Goal: Task Accomplishment & Management: Complete application form

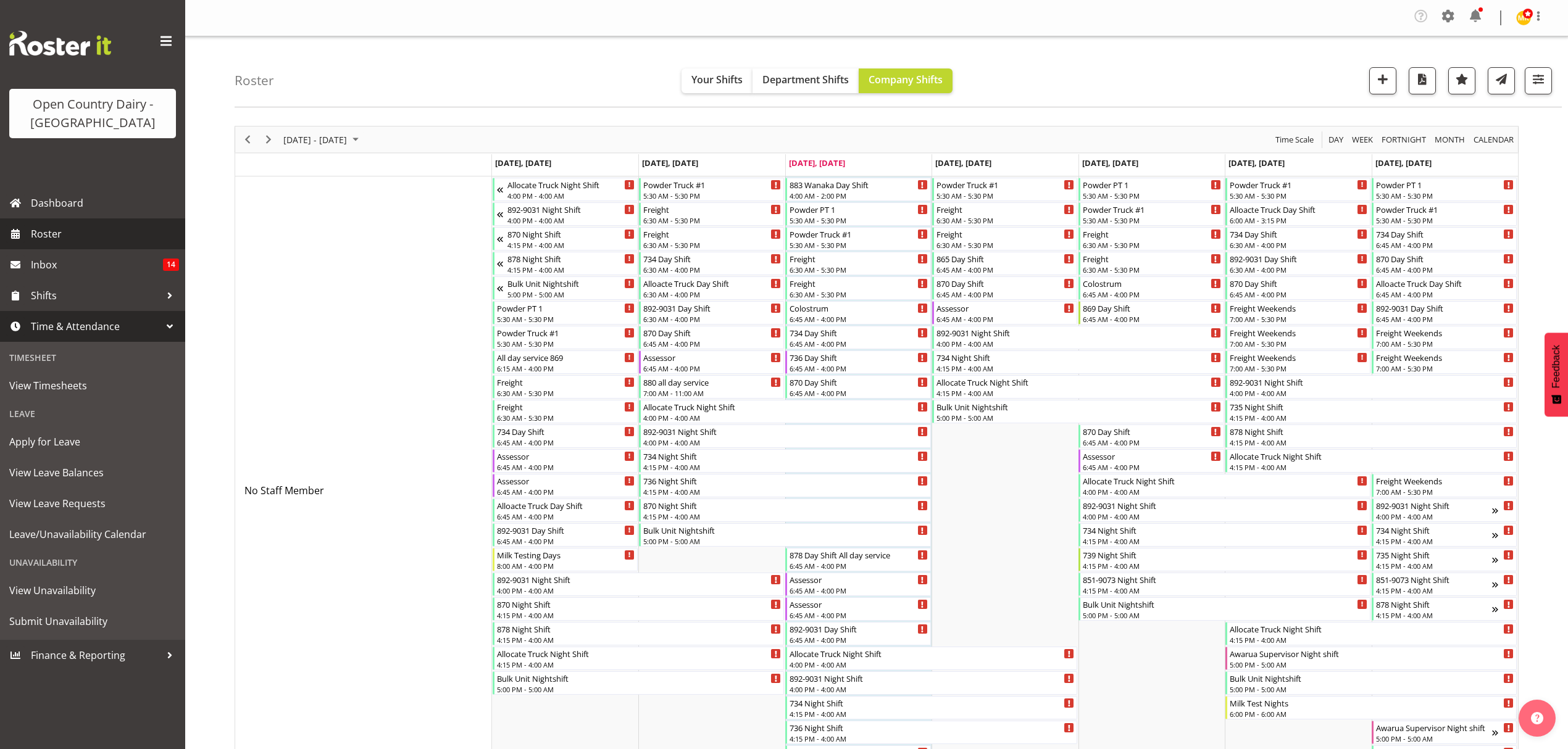
drag, startPoint x: 0, startPoint y: 0, endPoint x: 43, endPoint y: 233, distance: 236.9
click at [43, 233] on span "Roster" at bounding box center [104, 233] width 148 height 18
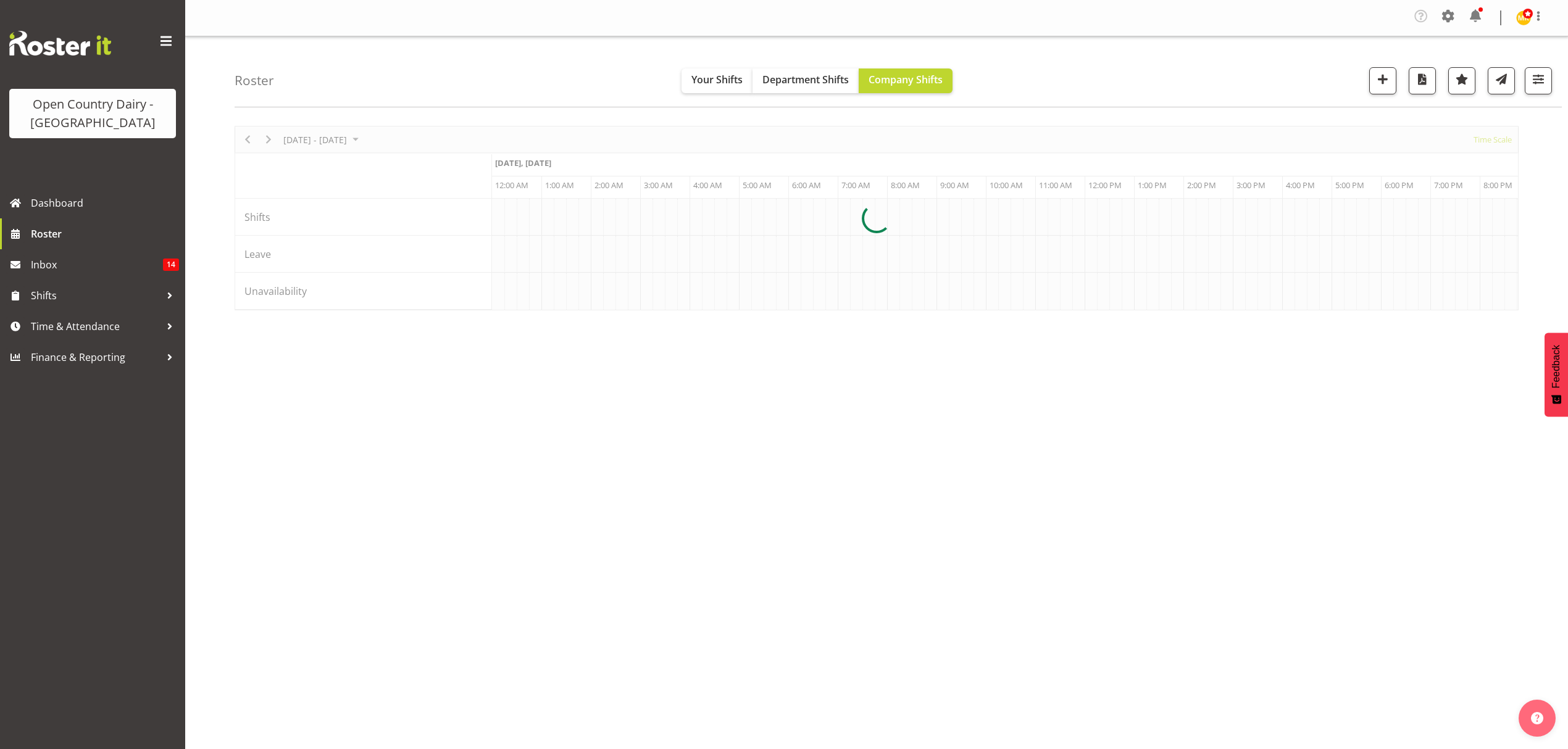
scroll to position [0, 2370]
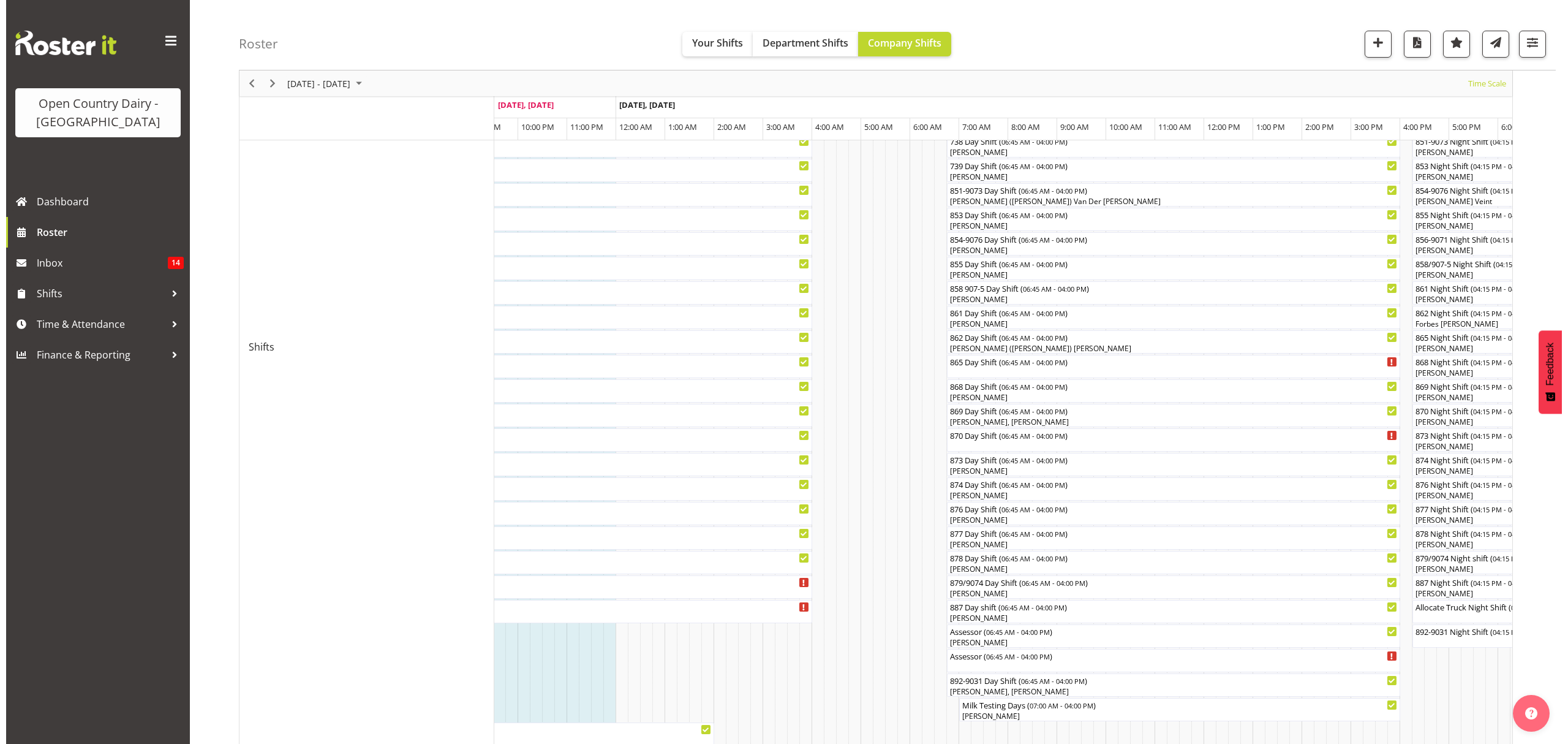
scroll to position [329, 0]
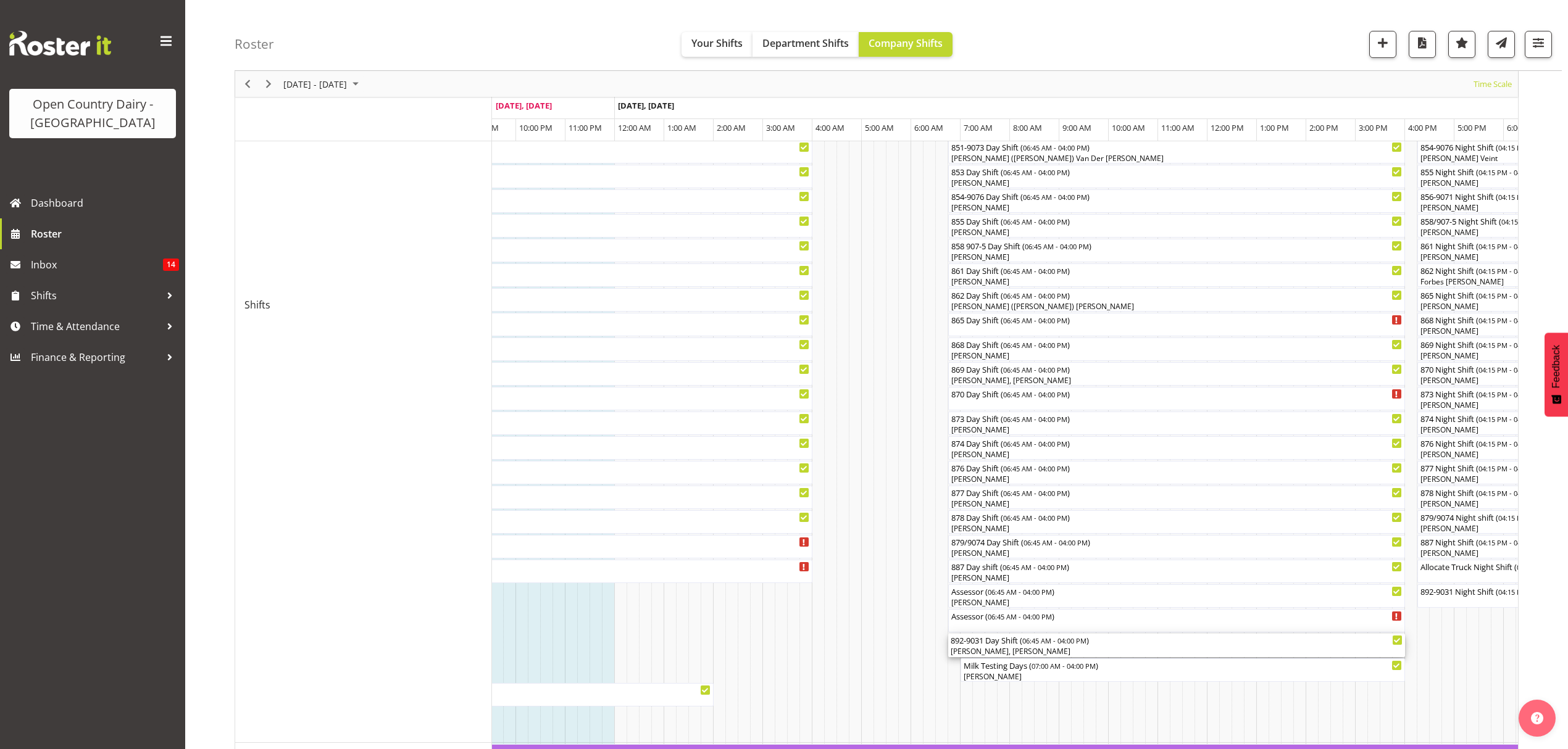
click at [1006, 649] on div "Danny Davies, Kevin Stuck" at bounding box center [1176, 651] width 452 height 11
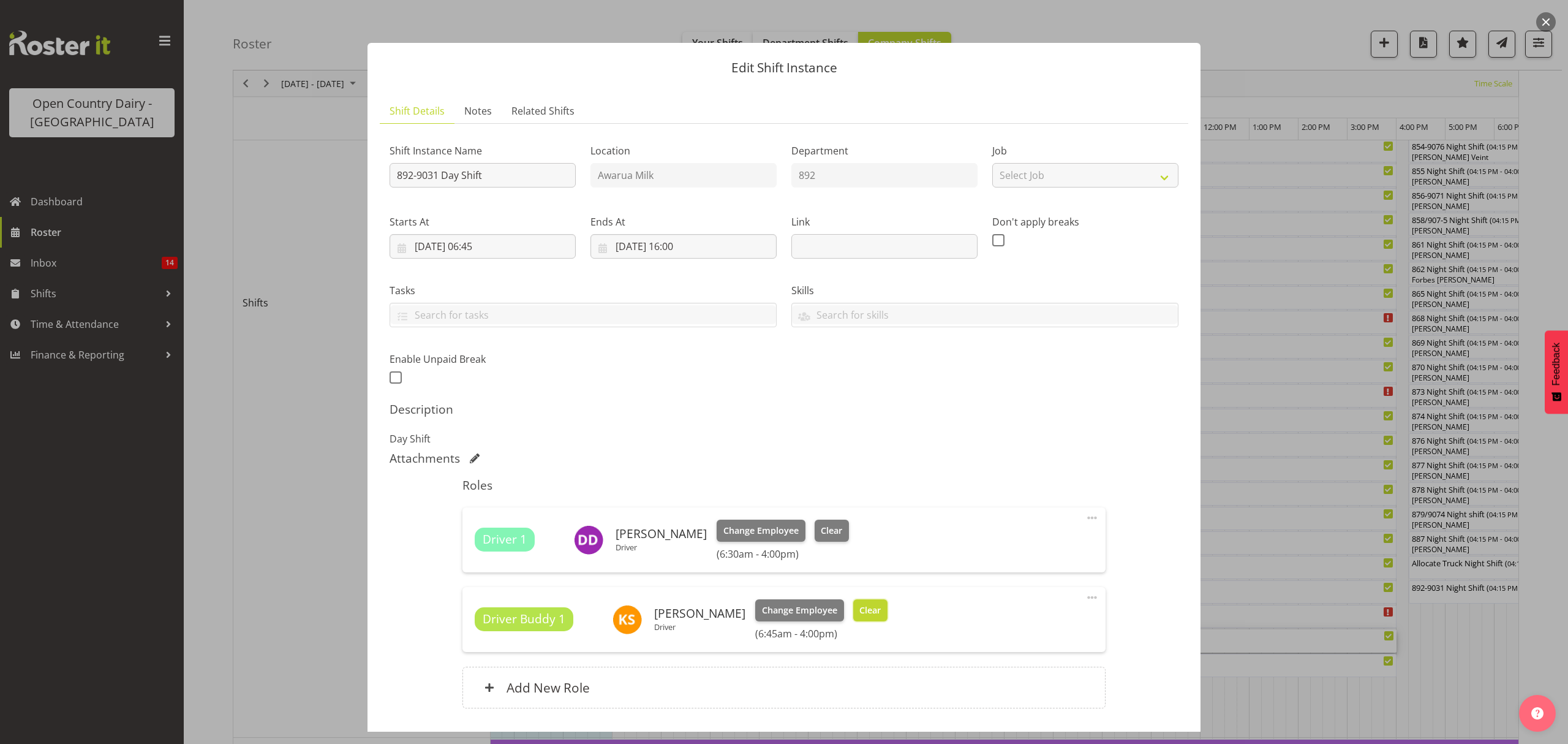
click at [869, 614] on button "Clear" at bounding box center [870, 609] width 35 height 22
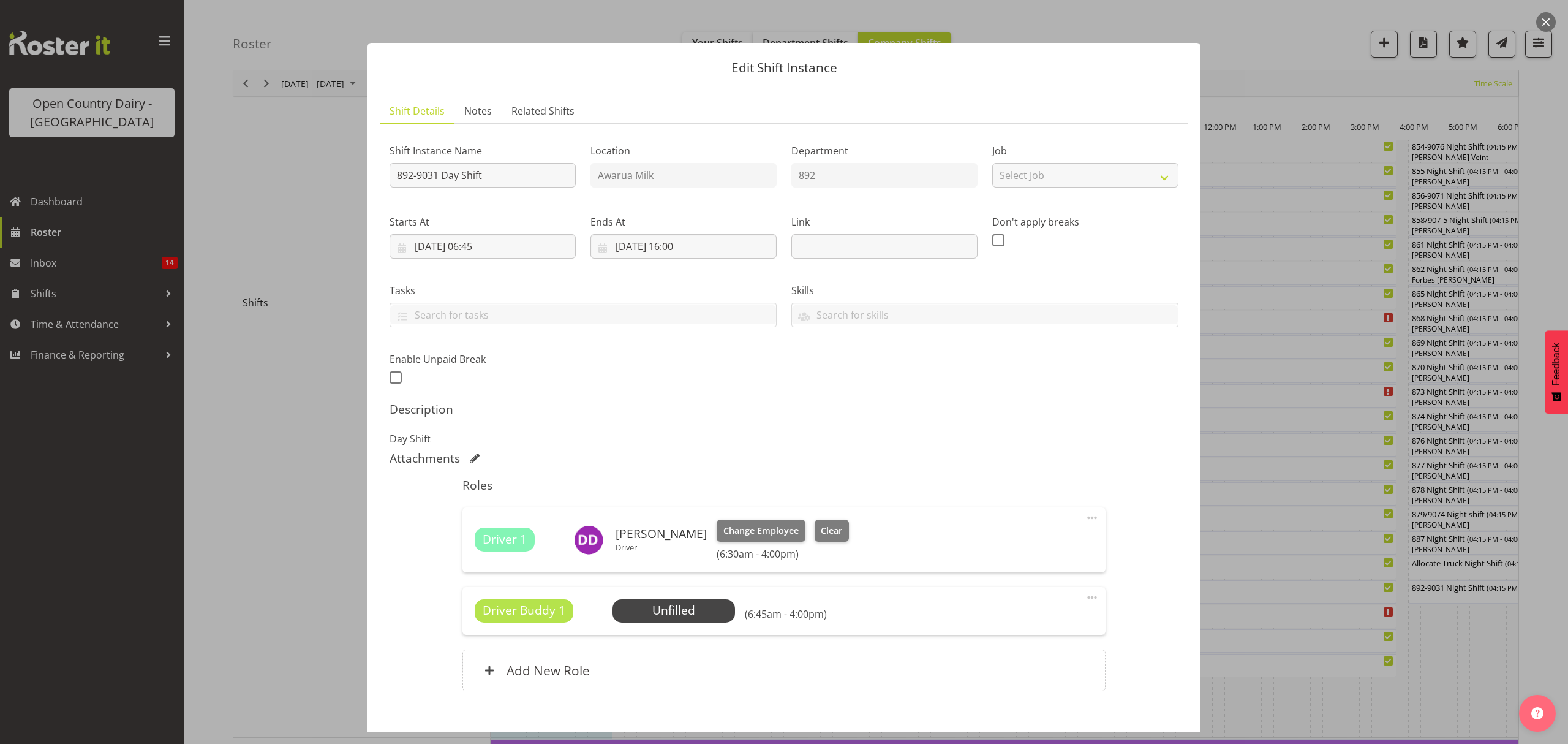
scroll to position [69, 0]
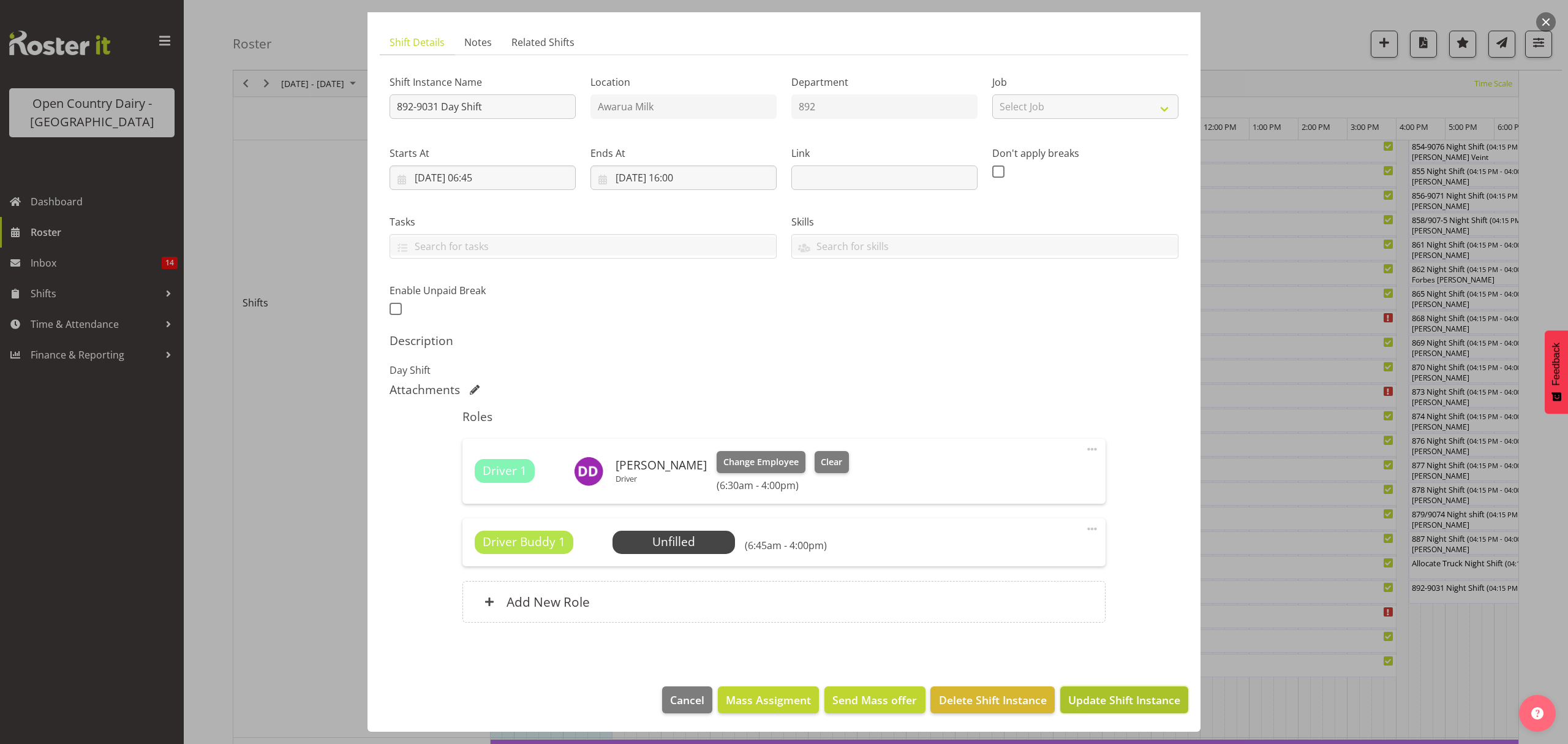
click at [1104, 696] on span "Update Shift Instance" at bounding box center [1124, 700] width 112 height 16
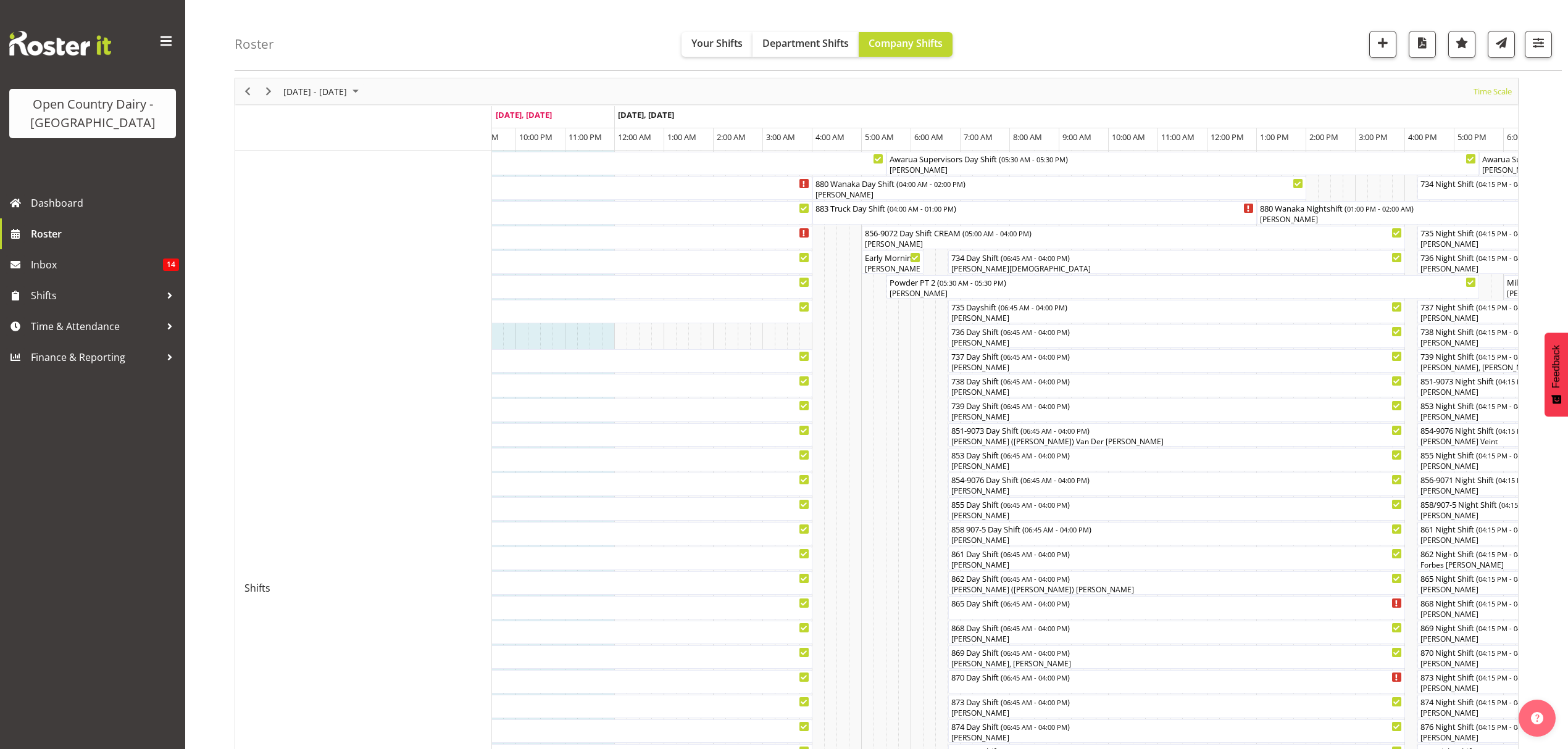
scroll to position [82, 0]
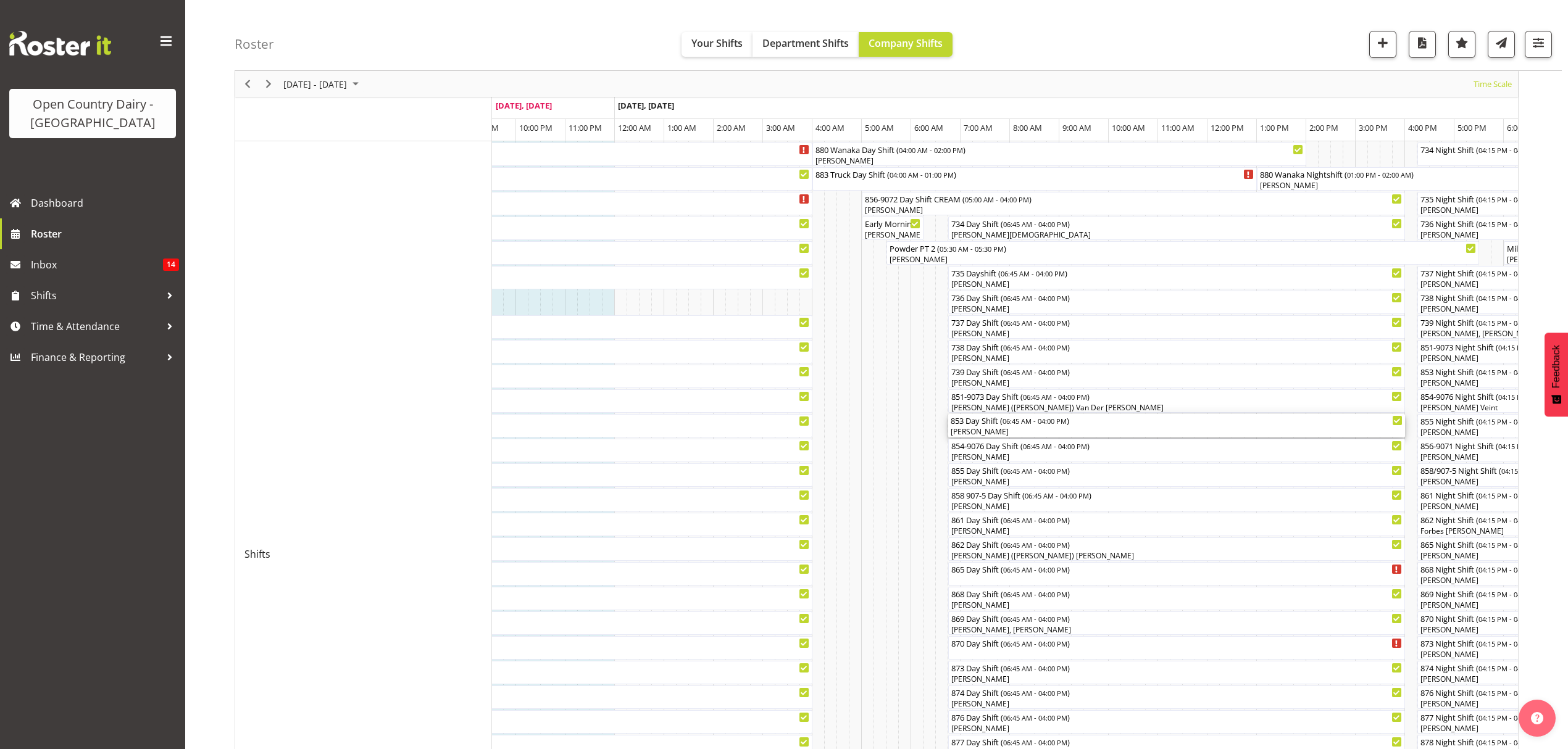
click at [999, 433] on div "Jason Gough" at bounding box center [1176, 432] width 452 height 11
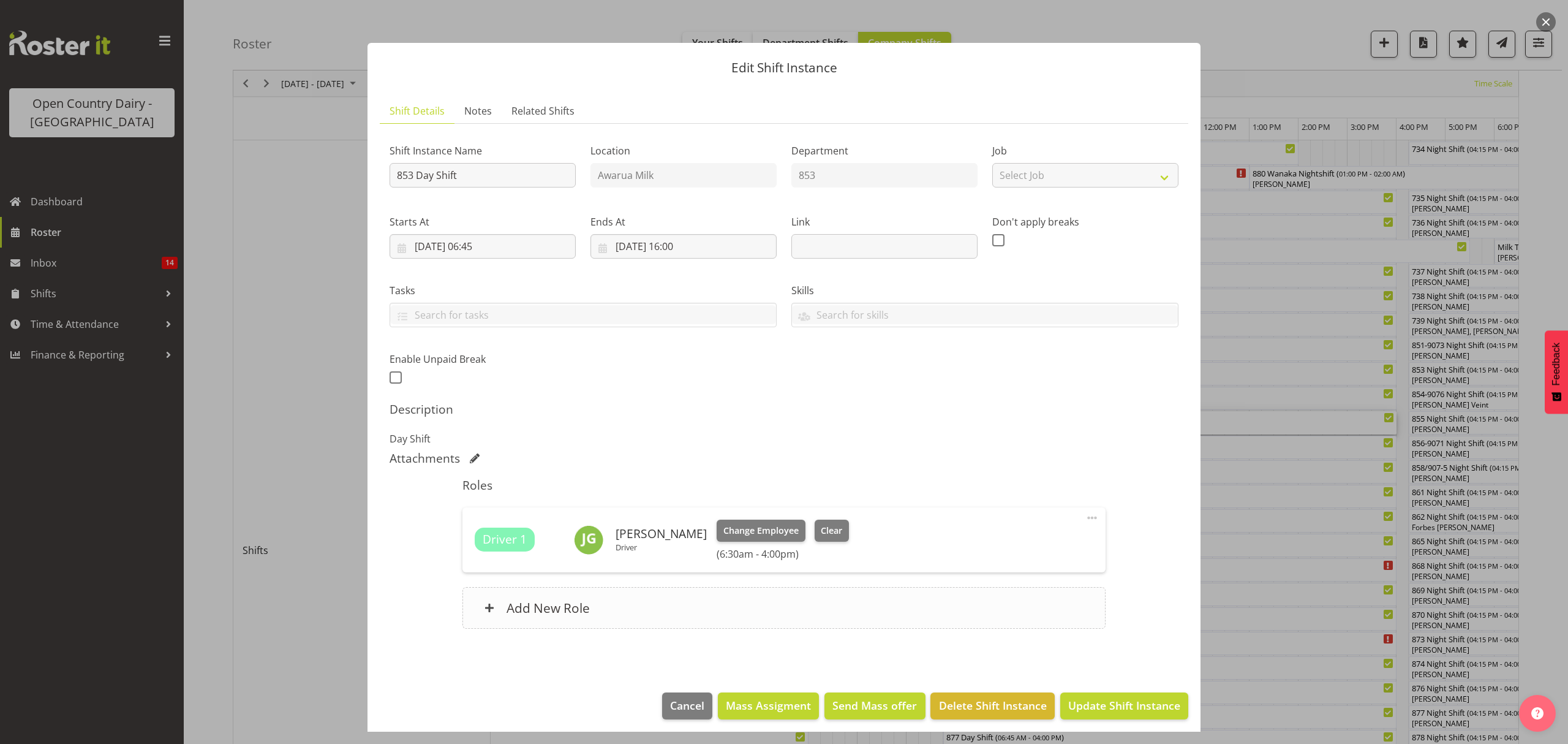
click at [581, 609] on h6 "Add New Role" at bounding box center [548, 608] width 83 height 16
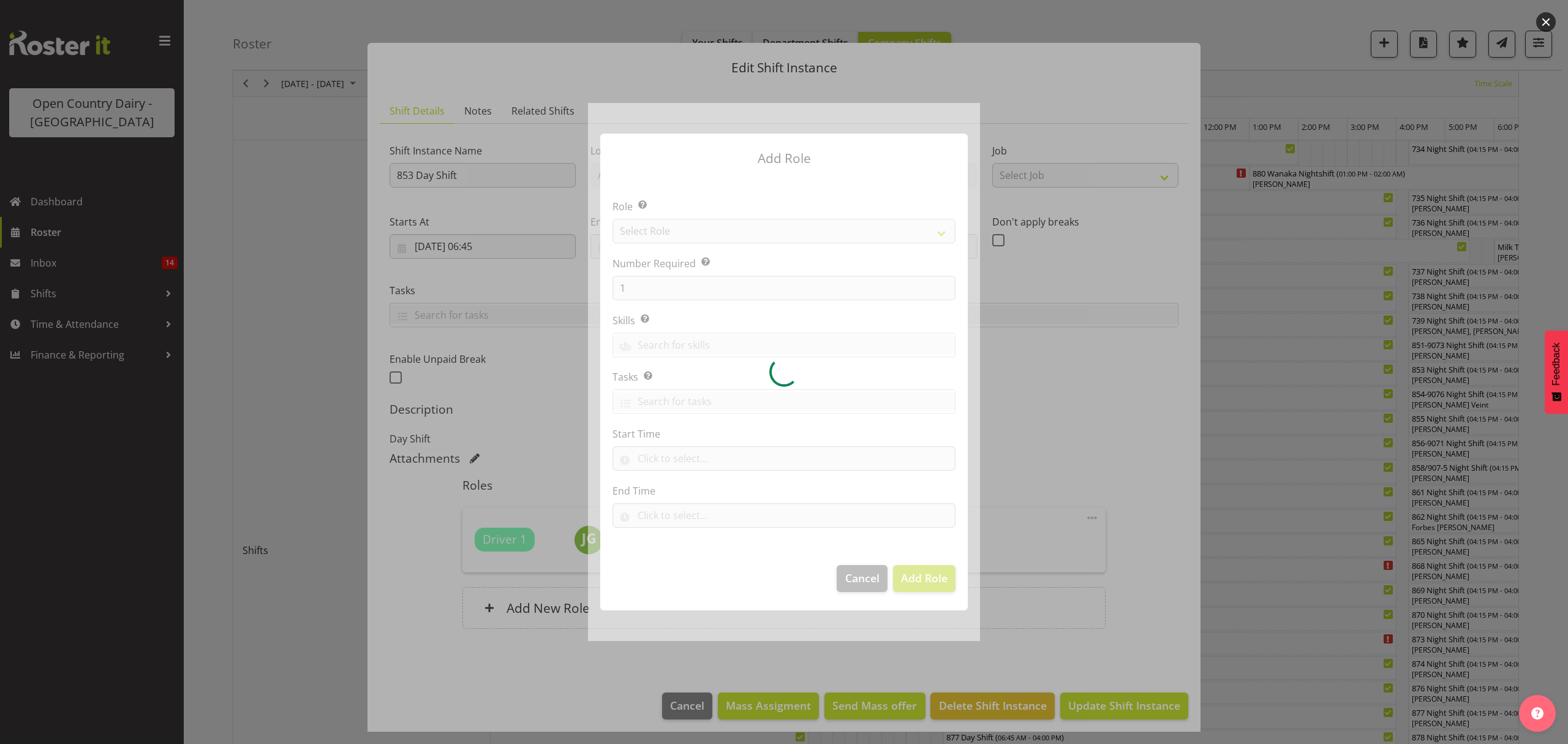
click at [681, 234] on div at bounding box center [784, 372] width 392 height 537
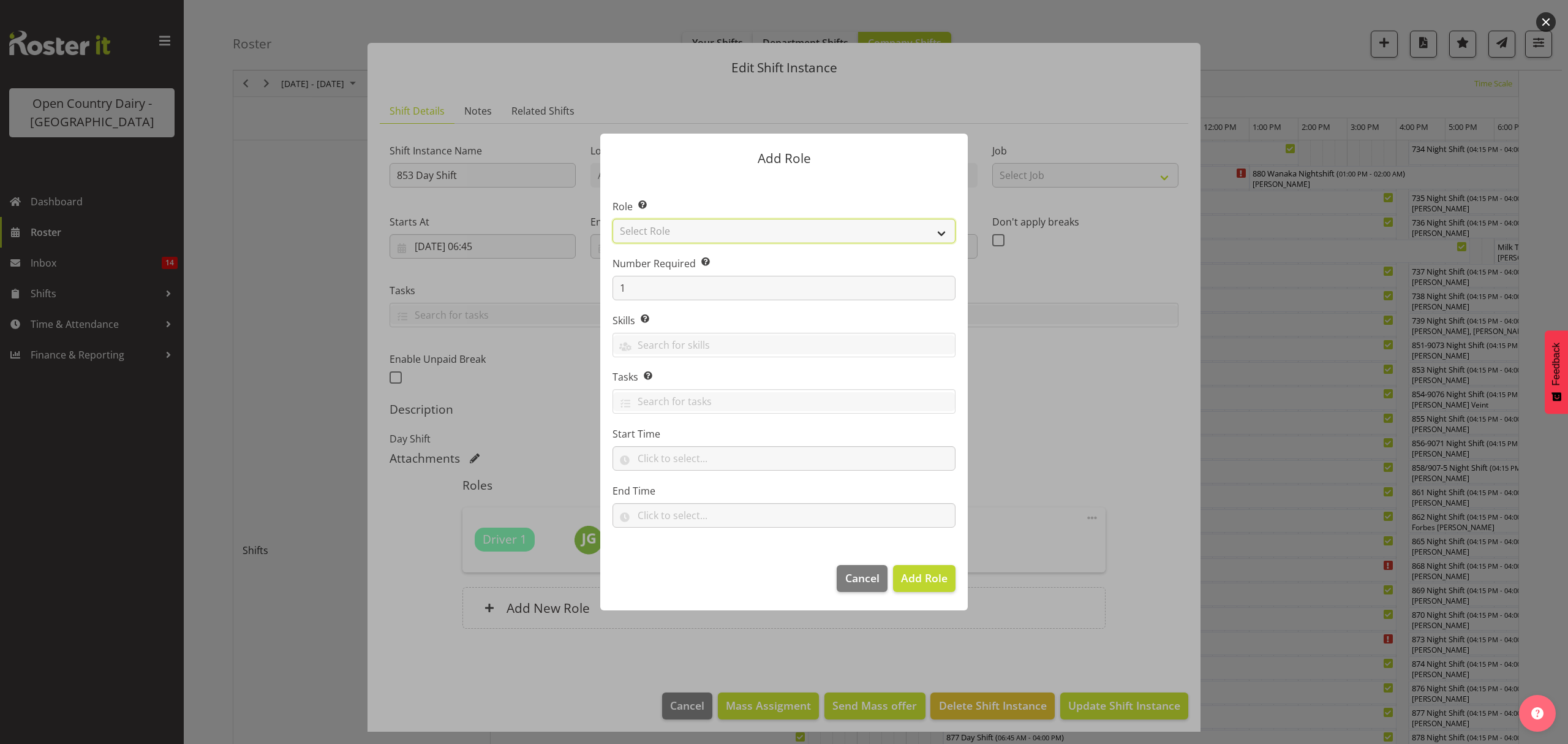
click at [681, 234] on select "Select Role Crew Leader Driver Driver Assessor Dayshift Driver Assessor Nightsh…" at bounding box center [784, 231] width 343 height 24
select select "1437"
click at [613, 219] on select "Select Role Crew Leader Driver Driver Assessor Dayshift Driver Assessor Nightsh…" at bounding box center [784, 231] width 343 height 24
click at [922, 584] on span "Add Role" at bounding box center [924, 577] width 47 height 15
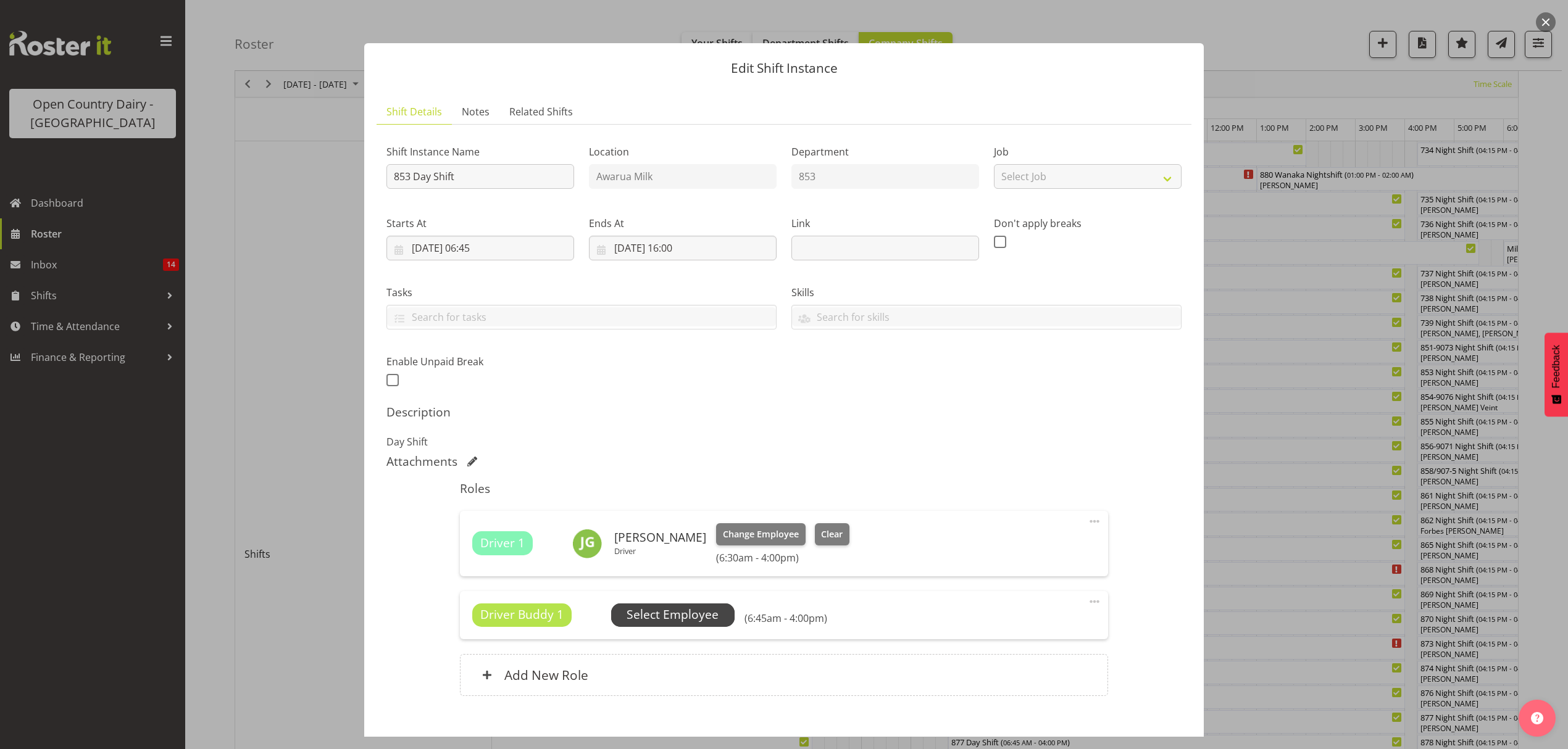
click at [674, 620] on span "Select Employee" at bounding box center [672, 614] width 92 height 17
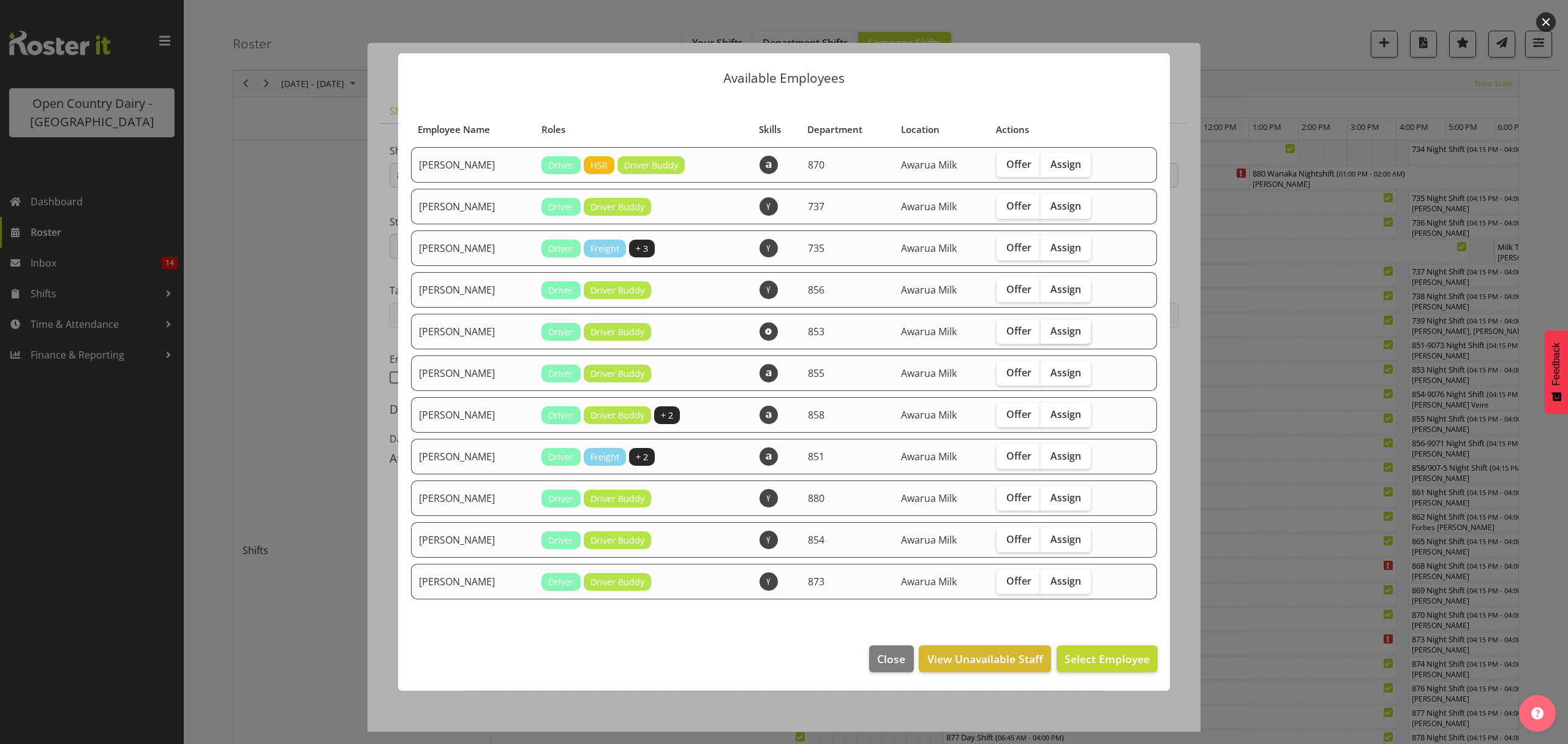
click at [1066, 330] on span "Assign" at bounding box center [1065, 331] width 30 height 12
click at [1048, 330] on input "Assign" at bounding box center [1044, 330] width 8 height 8
checkbox input "true"
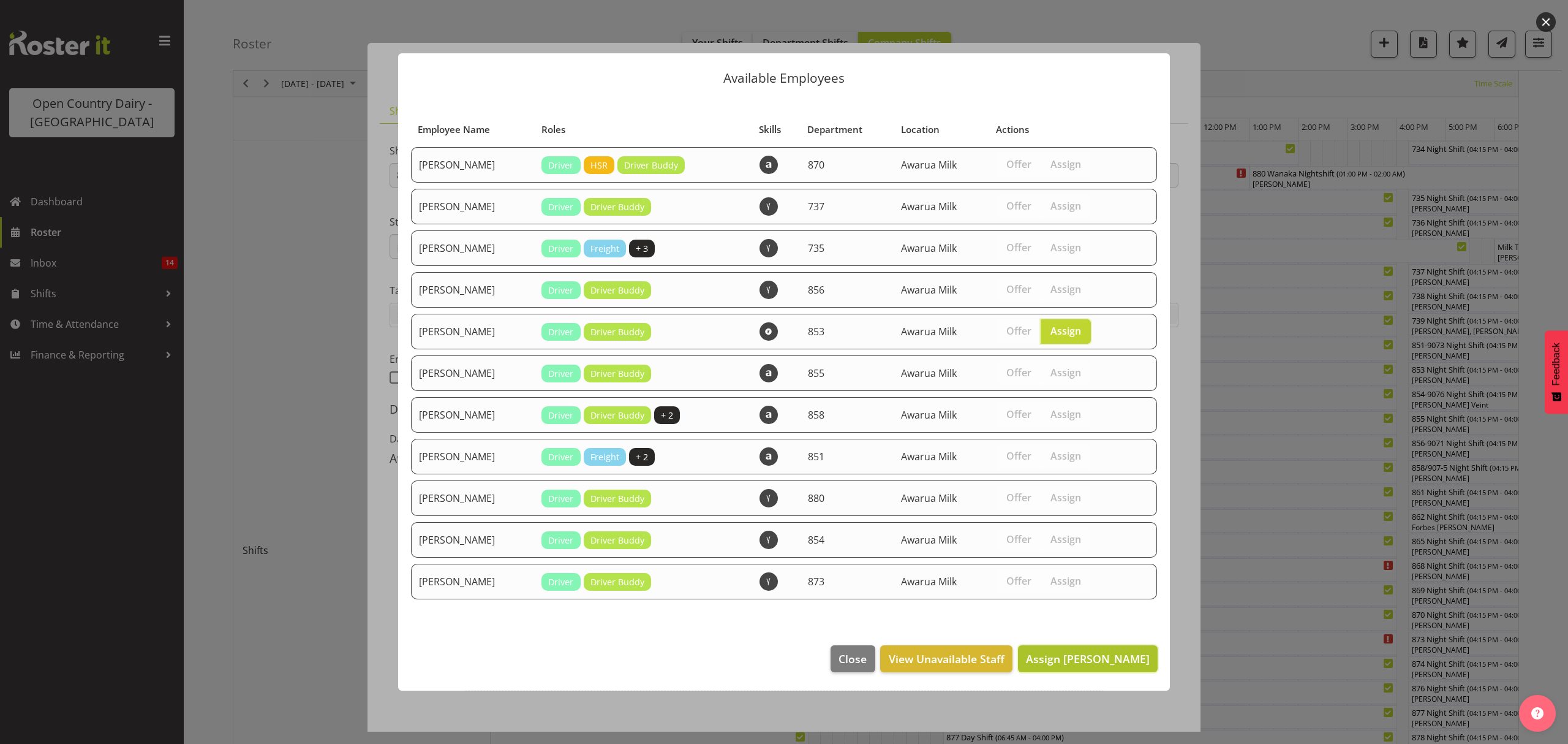
click at [1093, 669] on button "Assign Kevin Stuck" at bounding box center [1087, 658] width 140 height 27
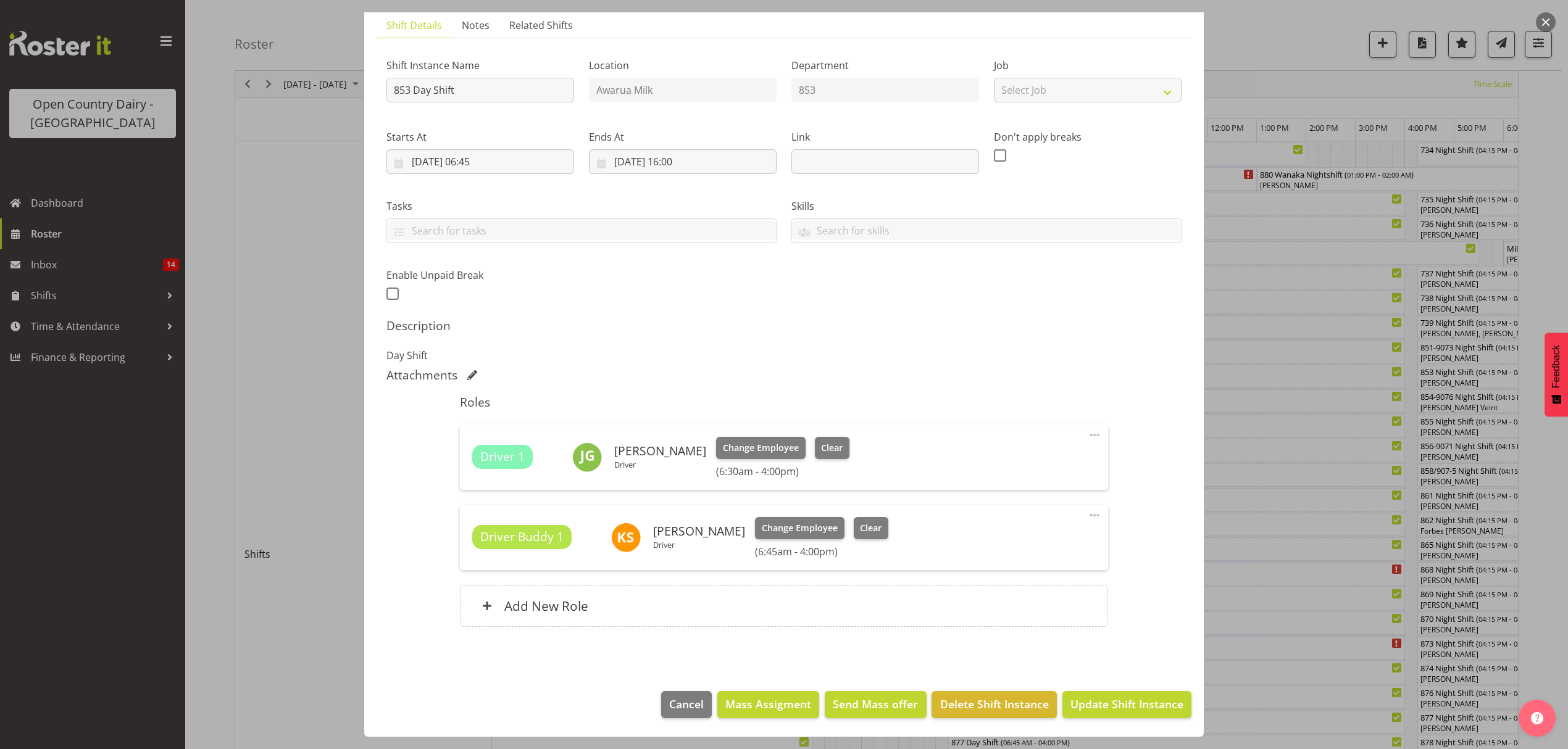
scroll to position [87, 0]
click at [1139, 704] on span "Update Shift Instance" at bounding box center [1126, 704] width 113 height 16
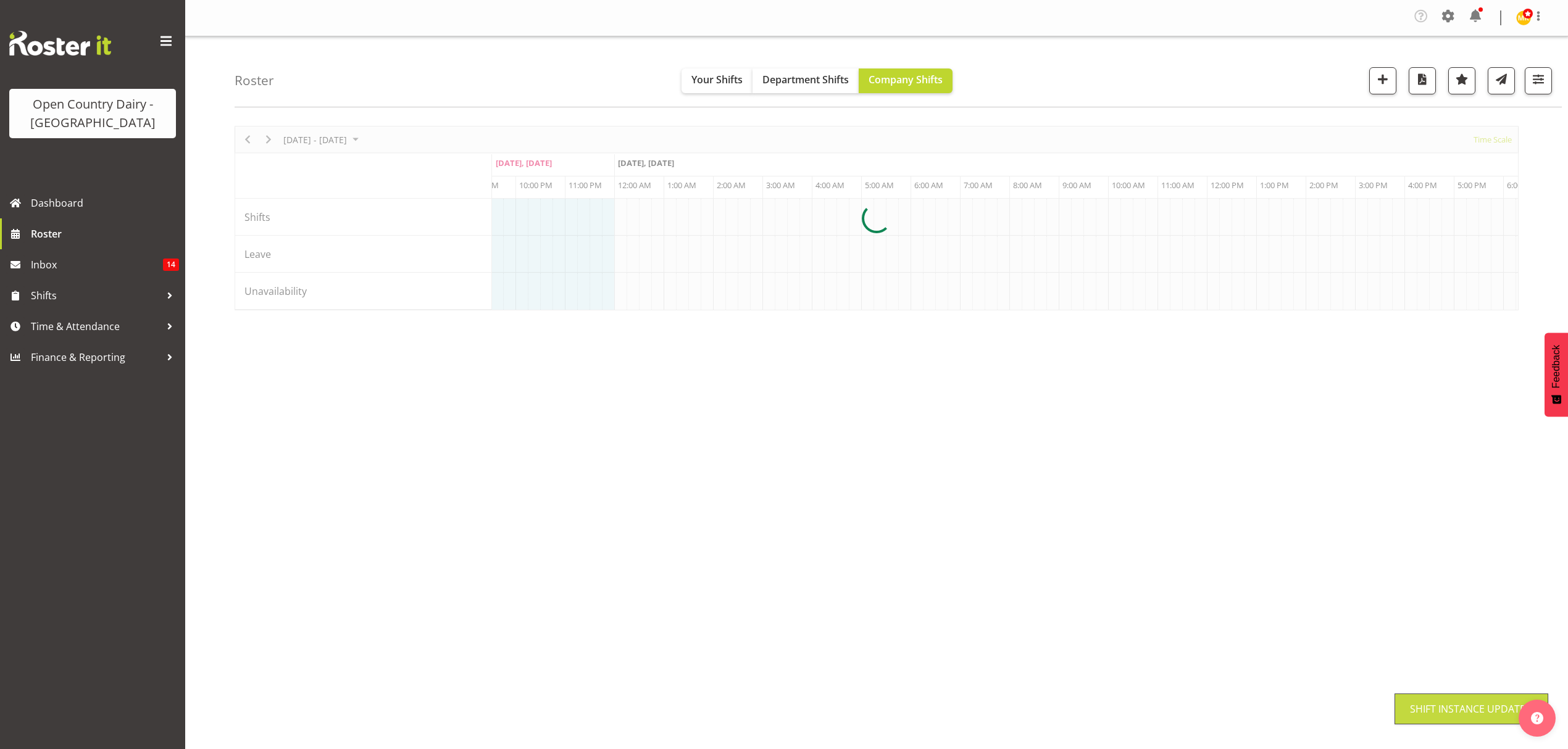
scroll to position [0, 0]
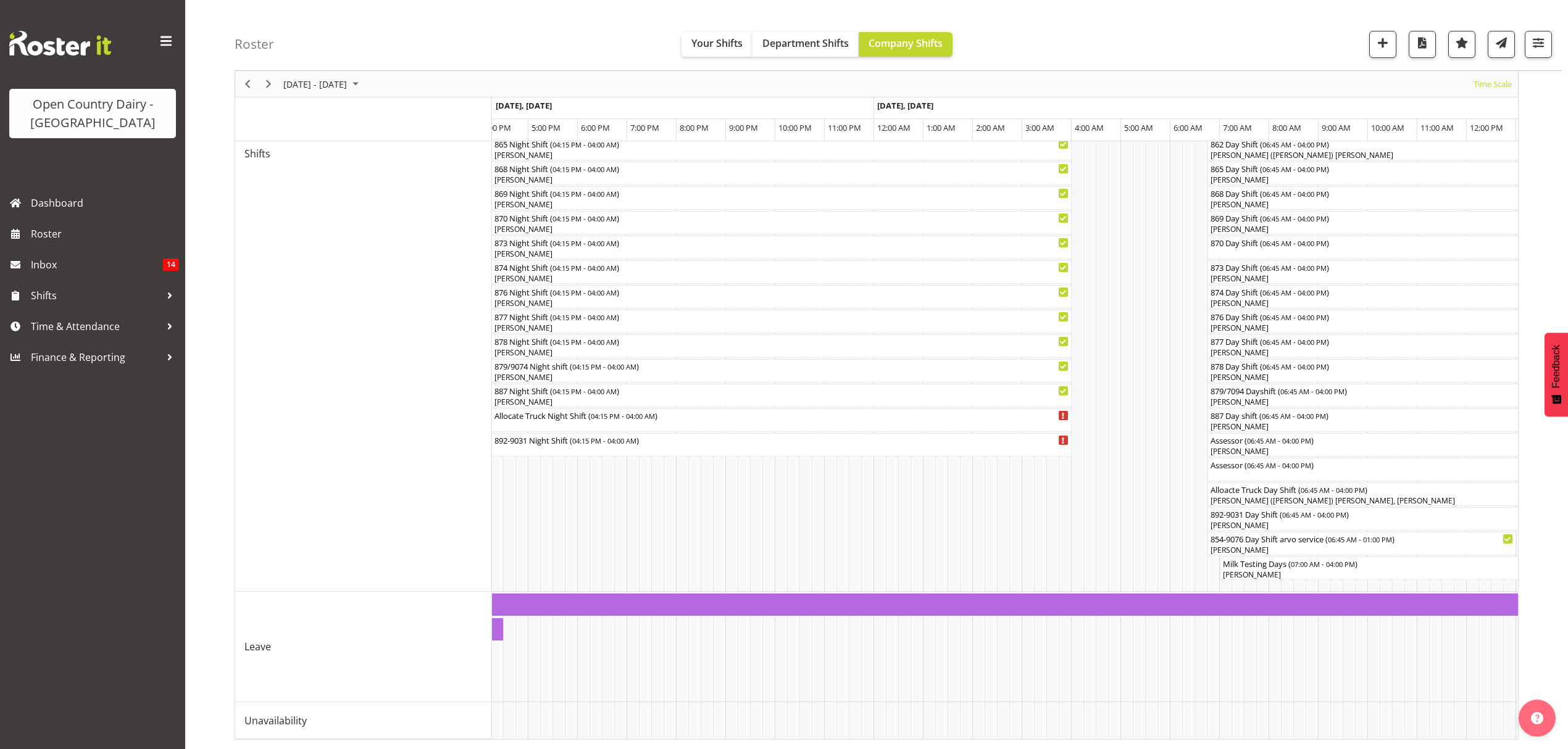
scroll to position [0, 4839]
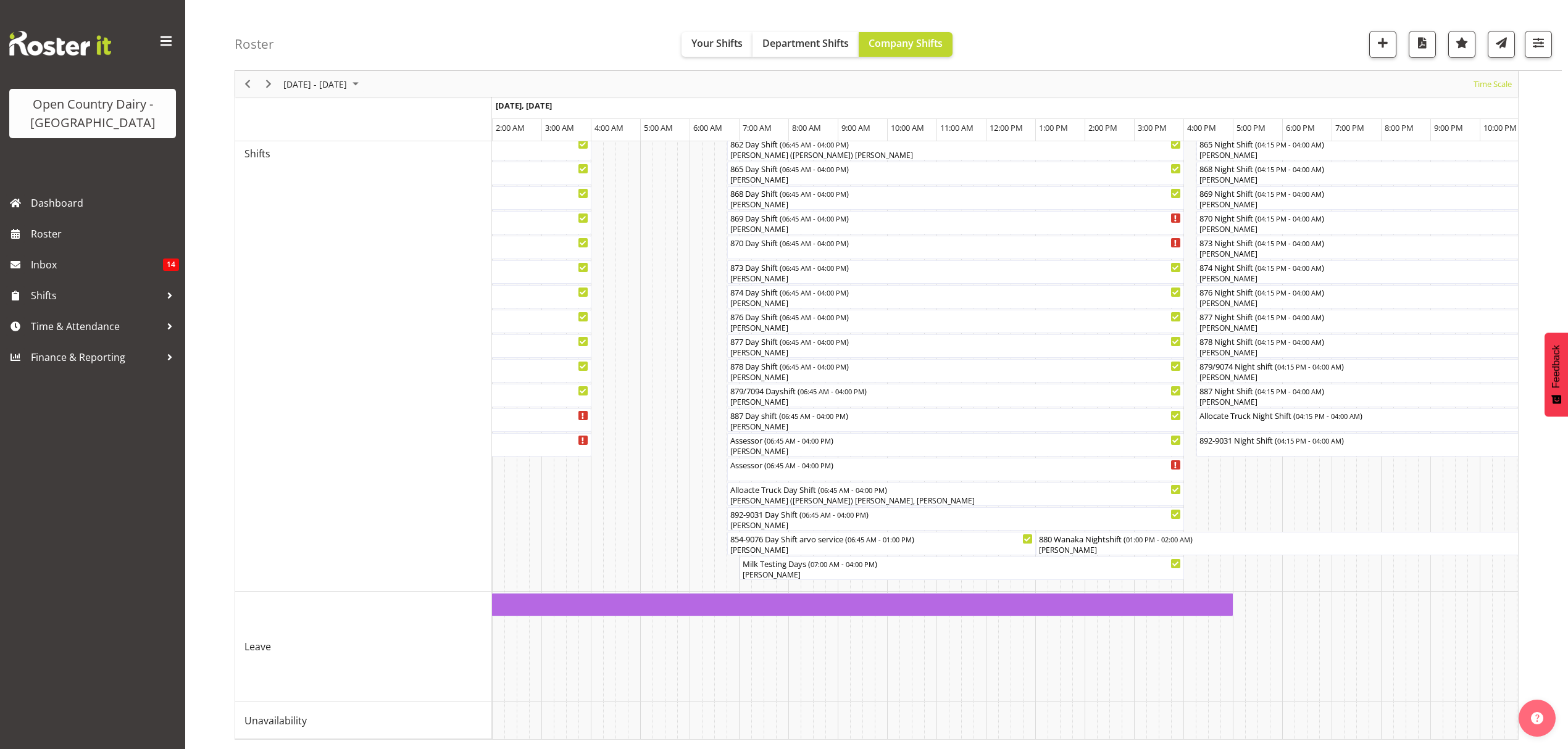
click at [1186, 741] on div "September 08 - 14, 2025 Today Timeline Day Timeline Week Timeline Fortnight Tim…" at bounding box center [901, 191] width 1333 height 1114
drag, startPoint x: 1186, startPoint y: 741, endPoint x: 1220, endPoint y: 734, distance: 34.7
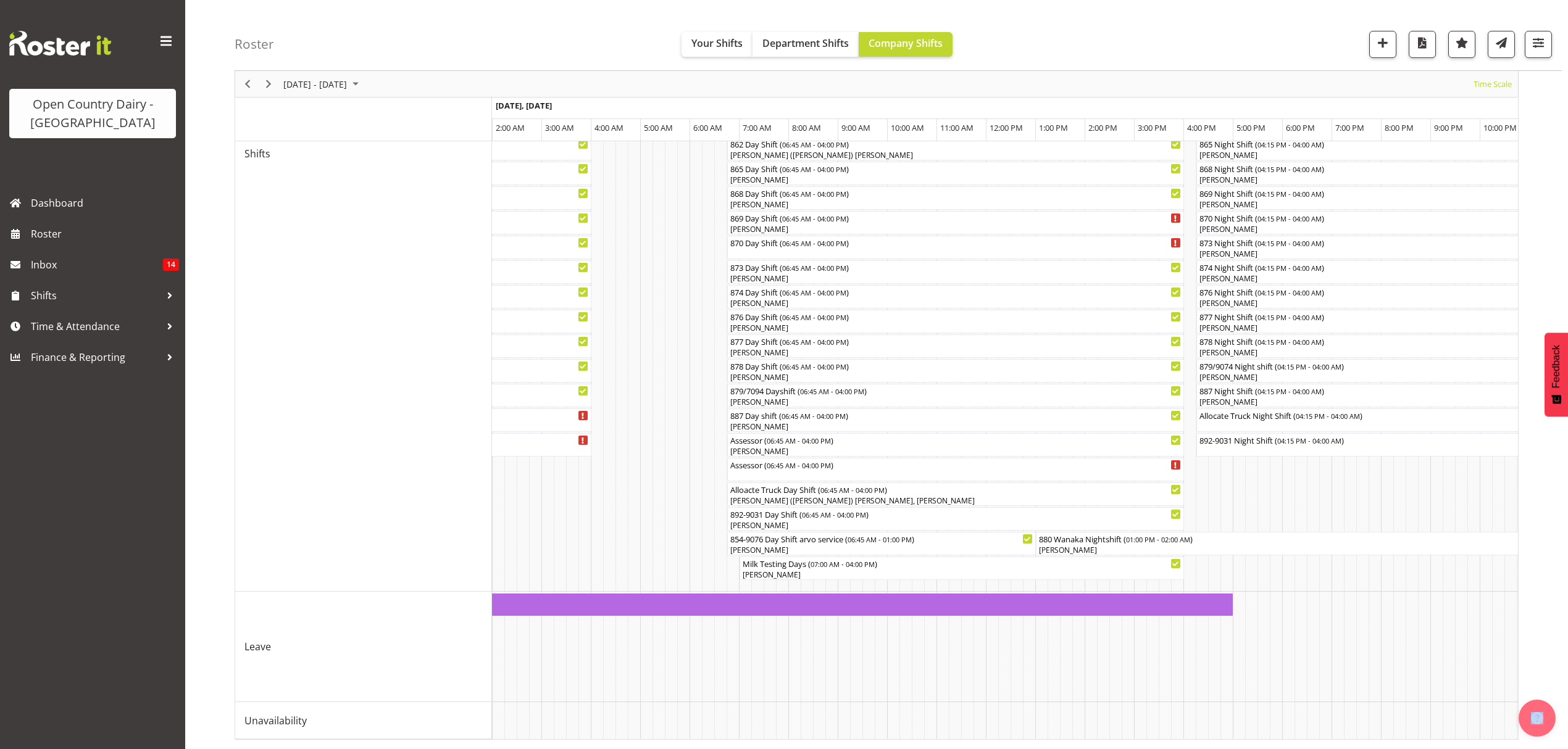
click at [1220, 734] on div "September 08 - 14, 2025 Today Timeline Day Timeline Week Timeline Fortnight Tim…" at bounding box center [901, 191] width 1333 height 1114
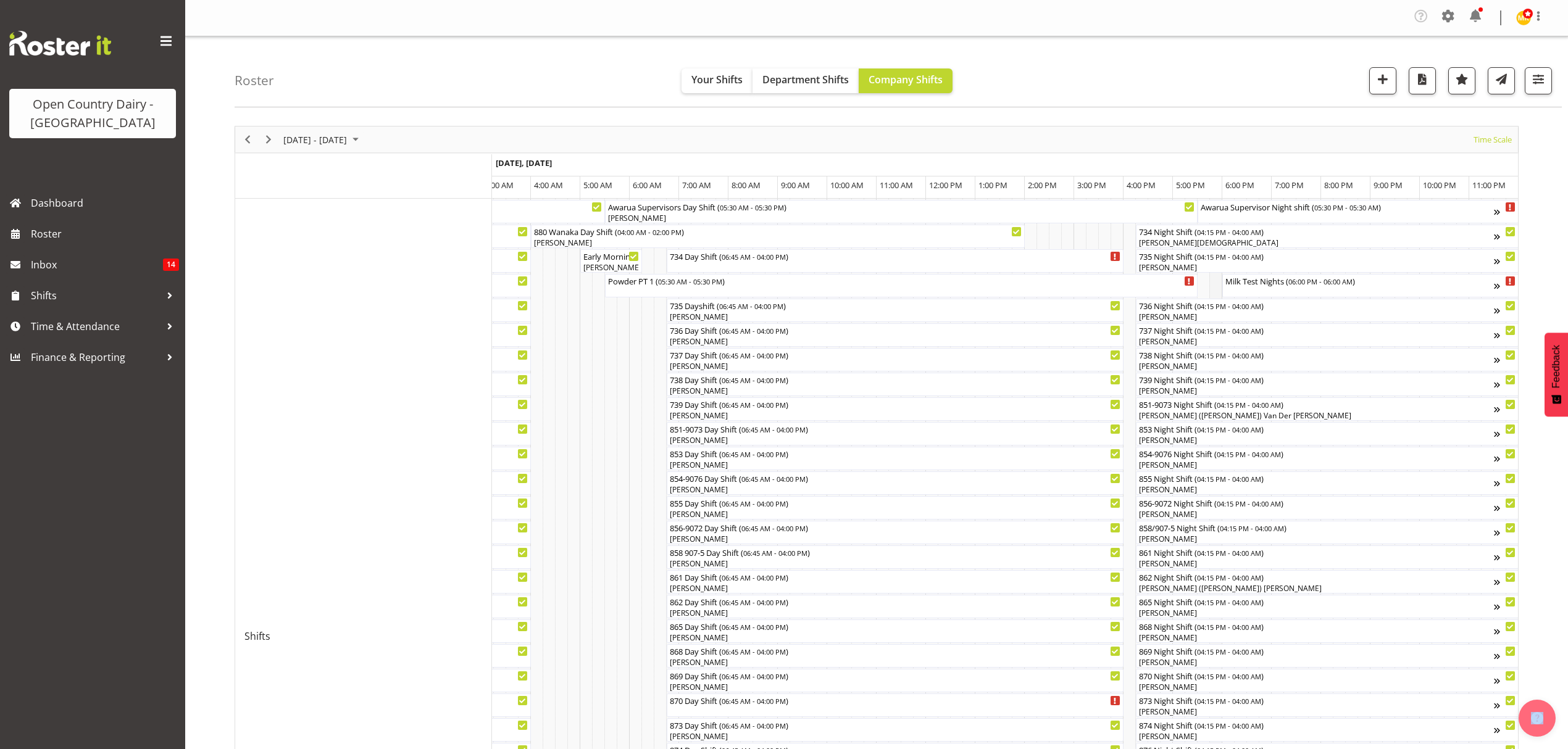
scroll to position [164, 0]
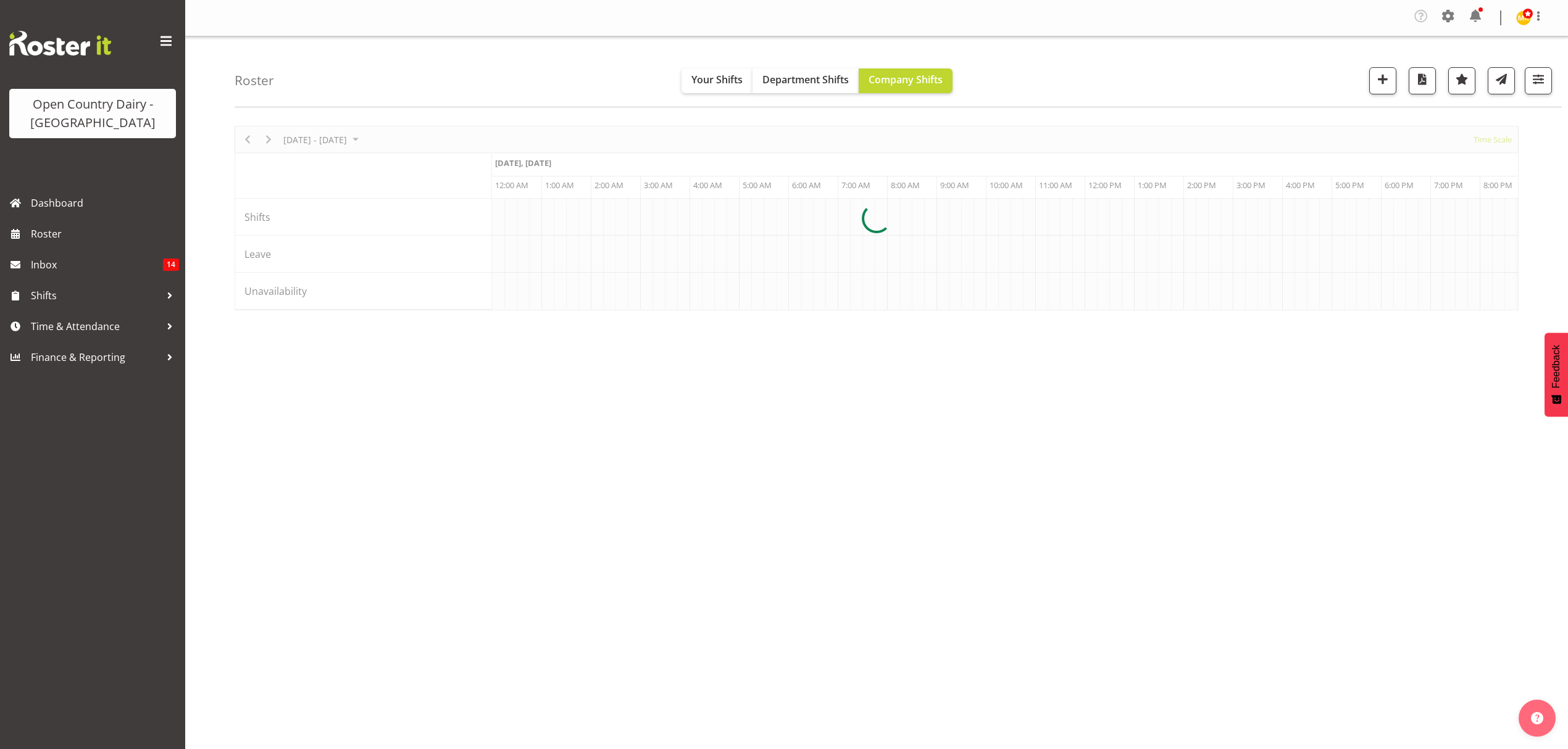
scroll to position [0, 2370]
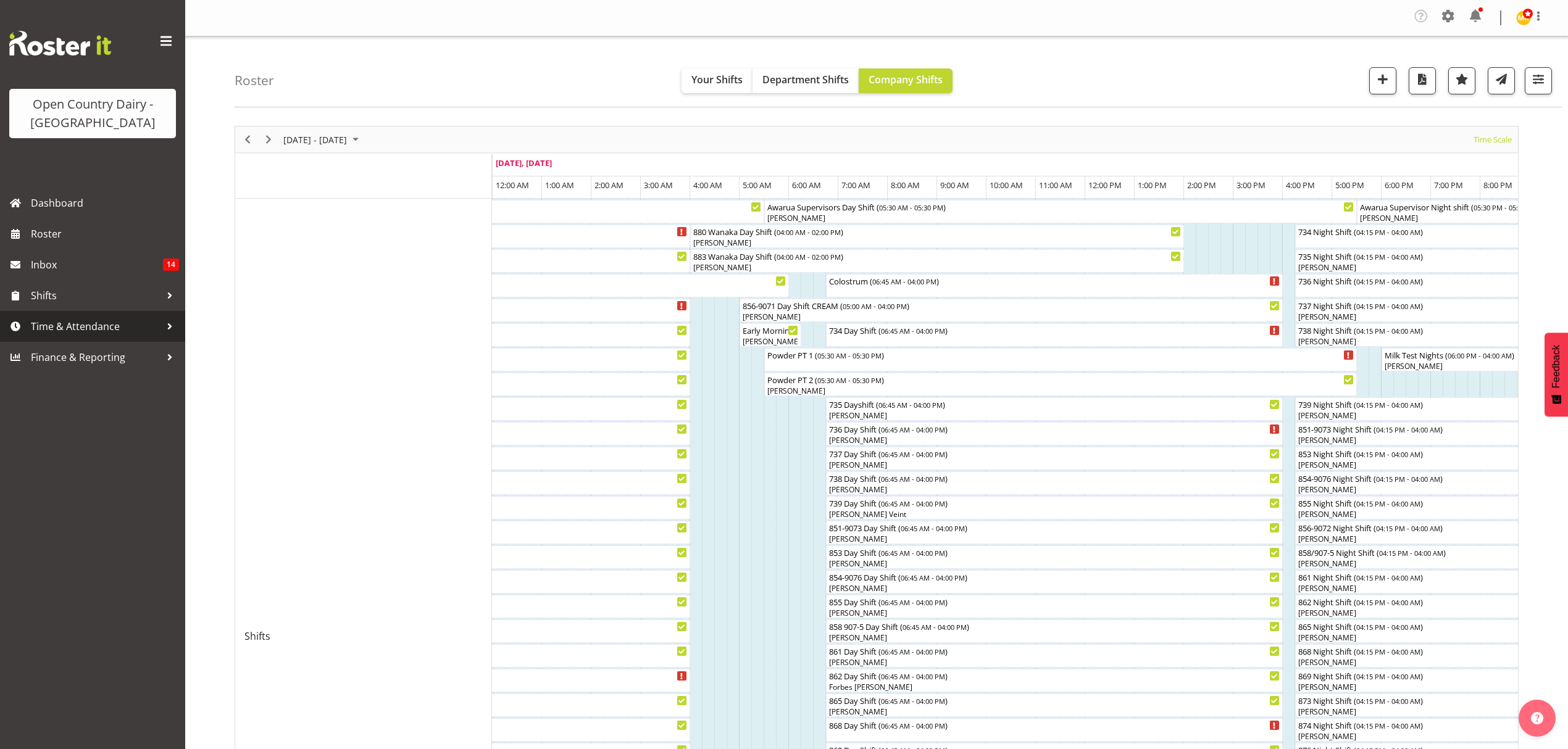
click at [87, 330] on span "Time & Attendance" at bounding box center [95, 326] width 129 height 18
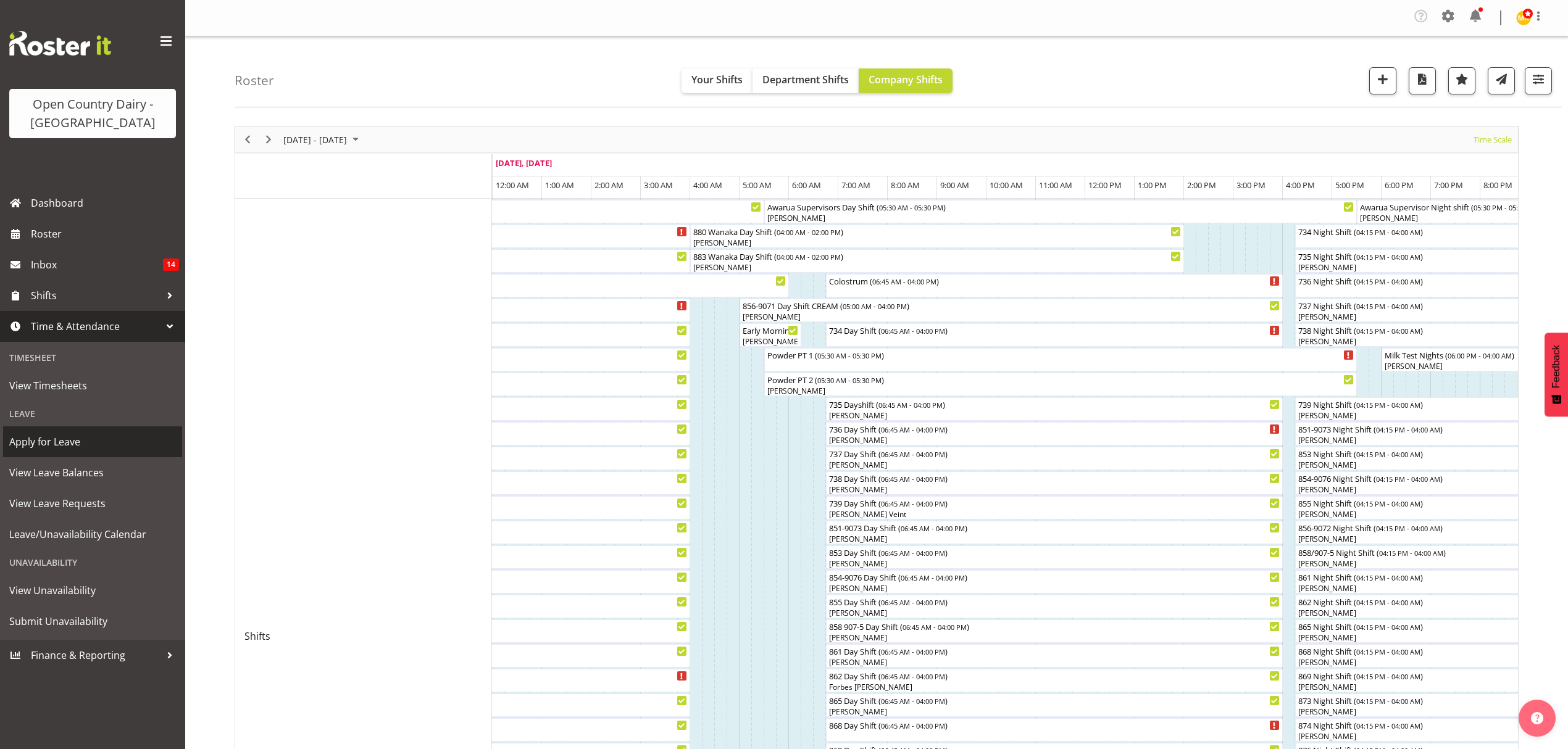
click at [121, 444] on span "Apply for Leave" at bounding box center [93, 441] width 167 height 18
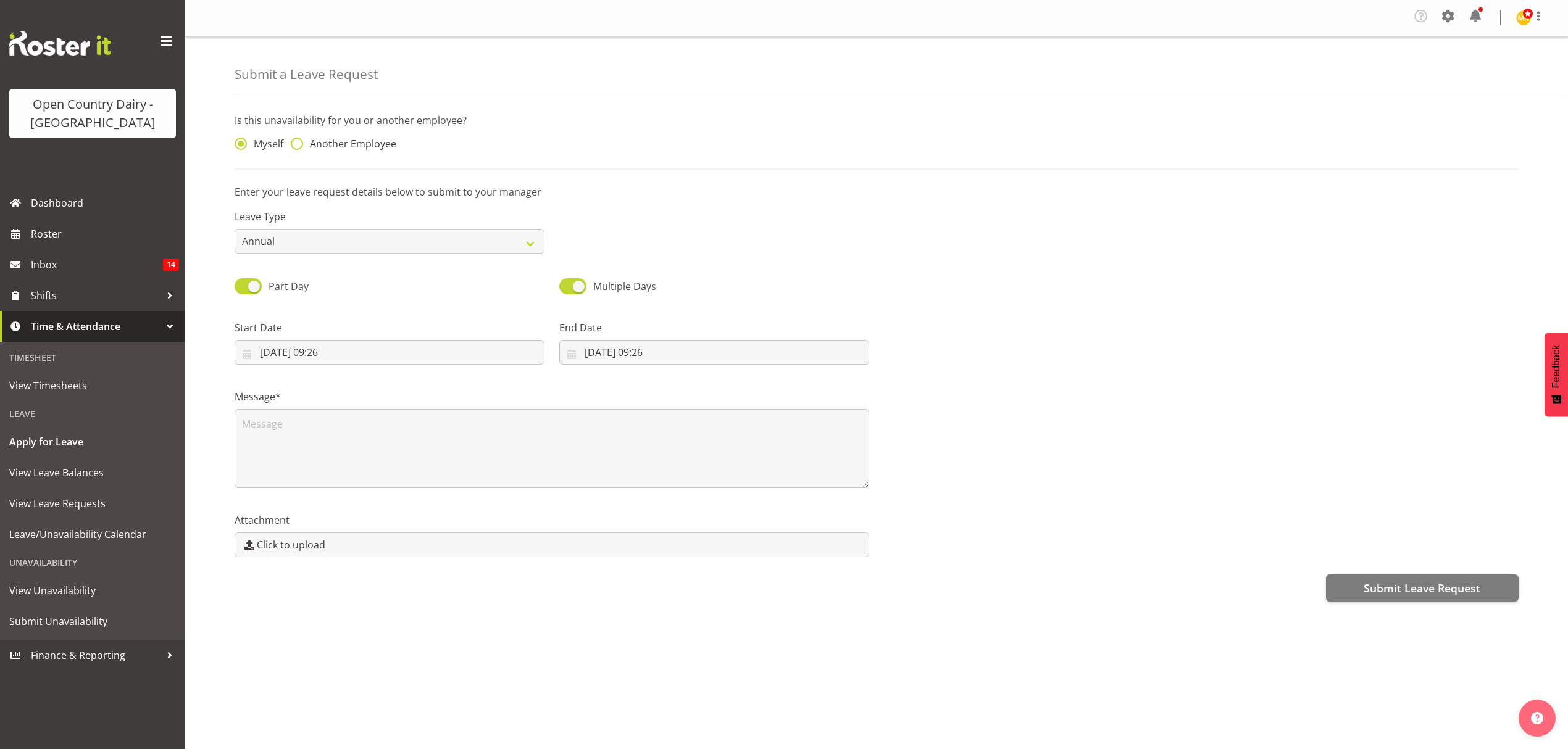
click at [341, 146] on span "Another Employee" at bounding box center [350, 143] width 94 height 12
click at [299, 146] on input "Another Employee" at bounding box center [294, 143] width 8 height 8
radio input "true"
click at [341, 146] on span "Another Employee" at bounding box center [350, 143] width 94 height 12
click at [299, 146] on input "Another Employee" at bounding box center [294, 143] width 8 height 8
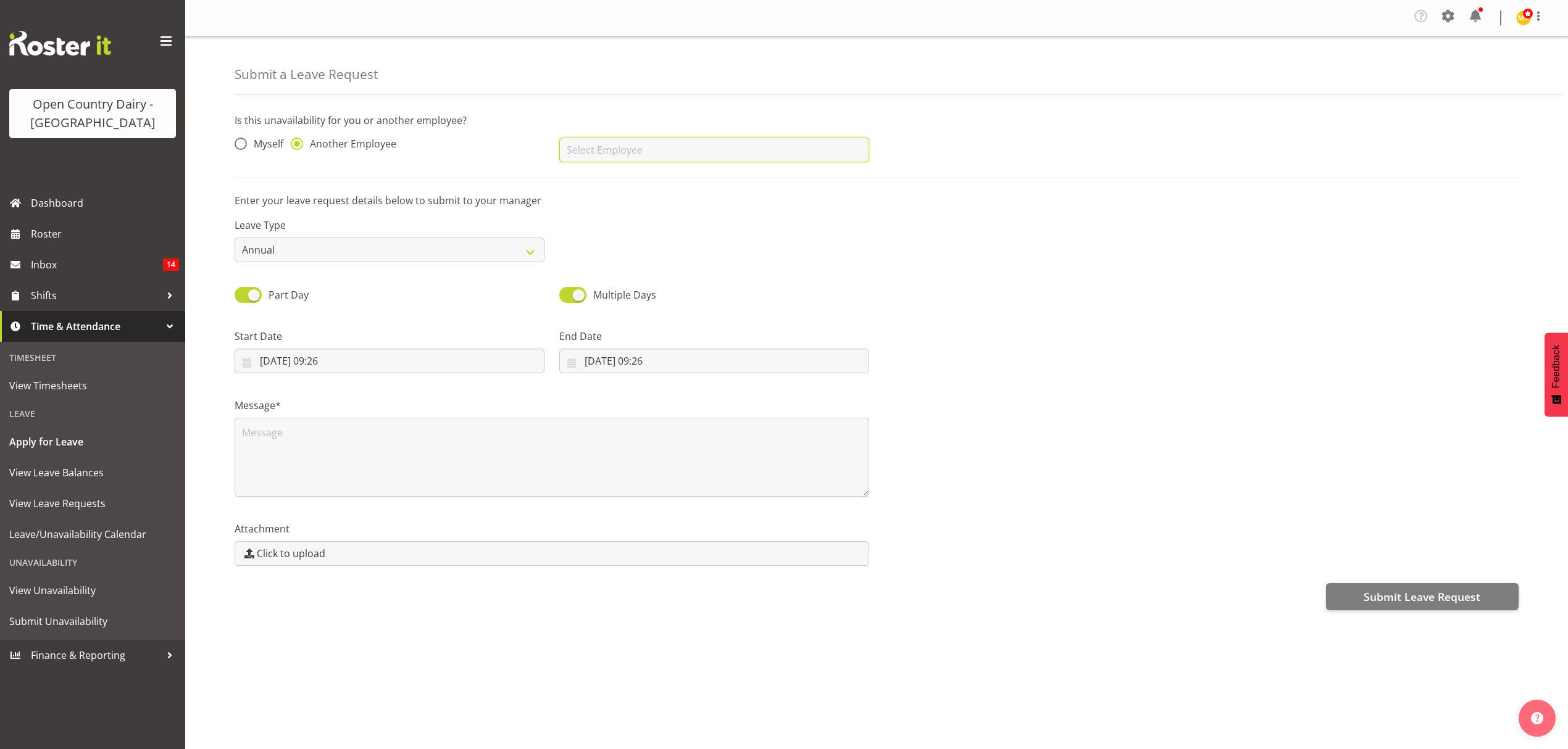
click at [639, 149] on input "text" at bounding box center [714, 149] width 310 height 24
click at [633, 177] on span "[PERSON_NAME]" at bounding box center [608, 181] width 77 height 14
type input "[PERSON_NAME]"
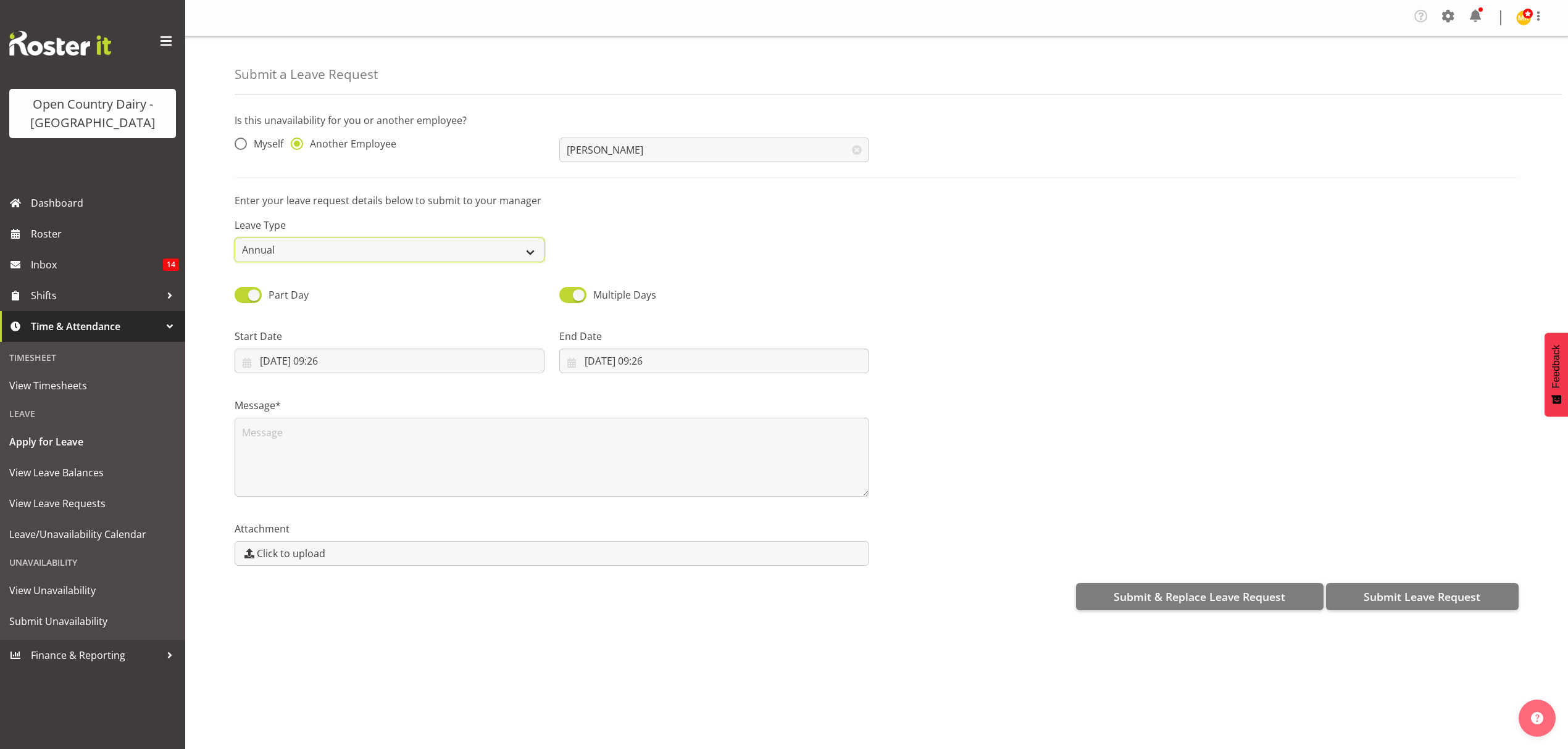
click at [501, 251] on select "Annual Sick Leave Without Pay Bereavement Domestic Violence Parental Jury Servi…" at bounding box center [389, 250] width 310 height 24
select select "Other"
click at [234, 238] on select "Annual Sick Leave Without Pay Bereavement Domestic Violence Parental Jury Servi…" at bounding box center [389, 250] width 310 height 24
click at [414, 368] on input "[DATE] 09:26" at bounding box center [389, 361] width 310 height 24
click at [400, 480] on span "12" at bounding box center [397, 484] width 10 height 11
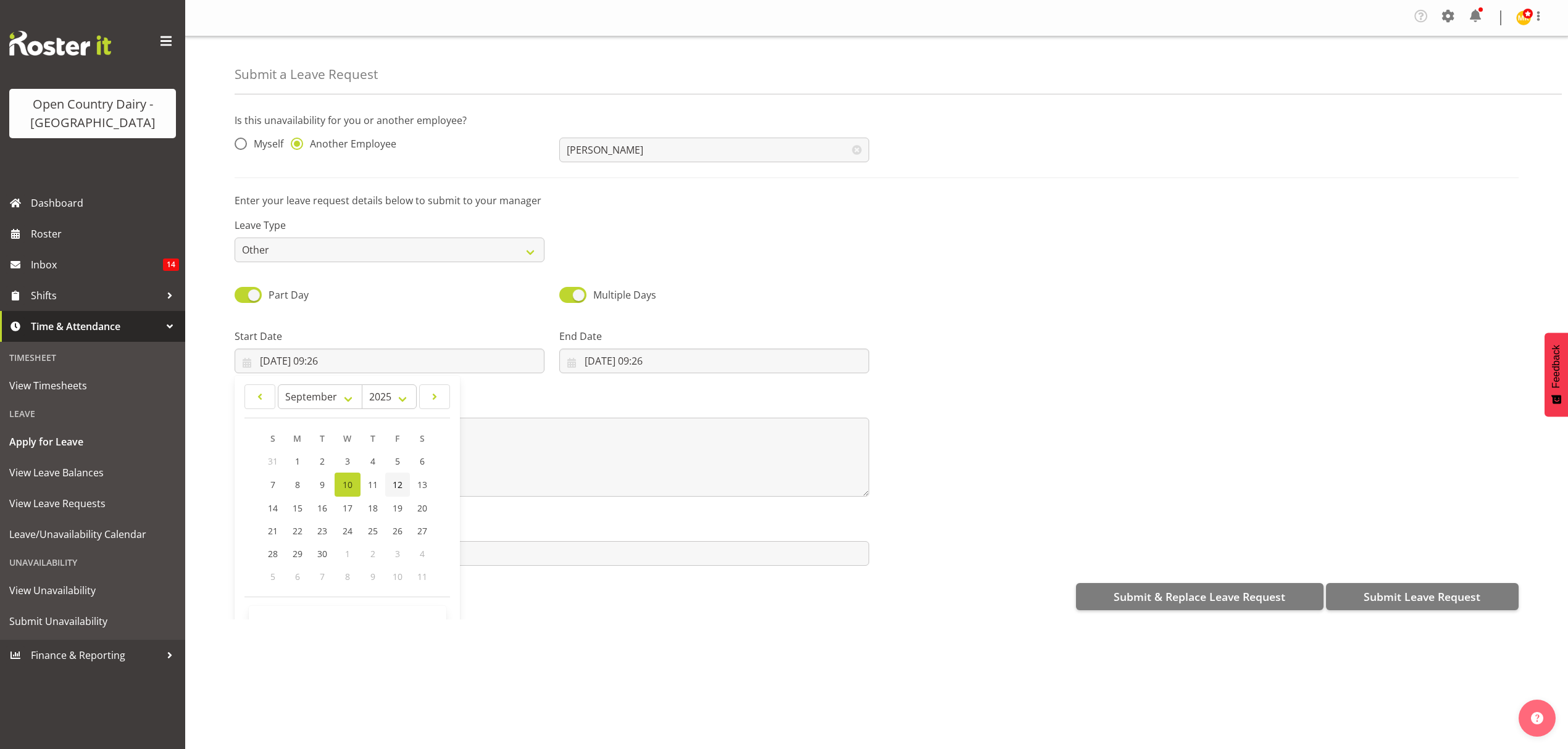
type input "[DATE] 09:26"
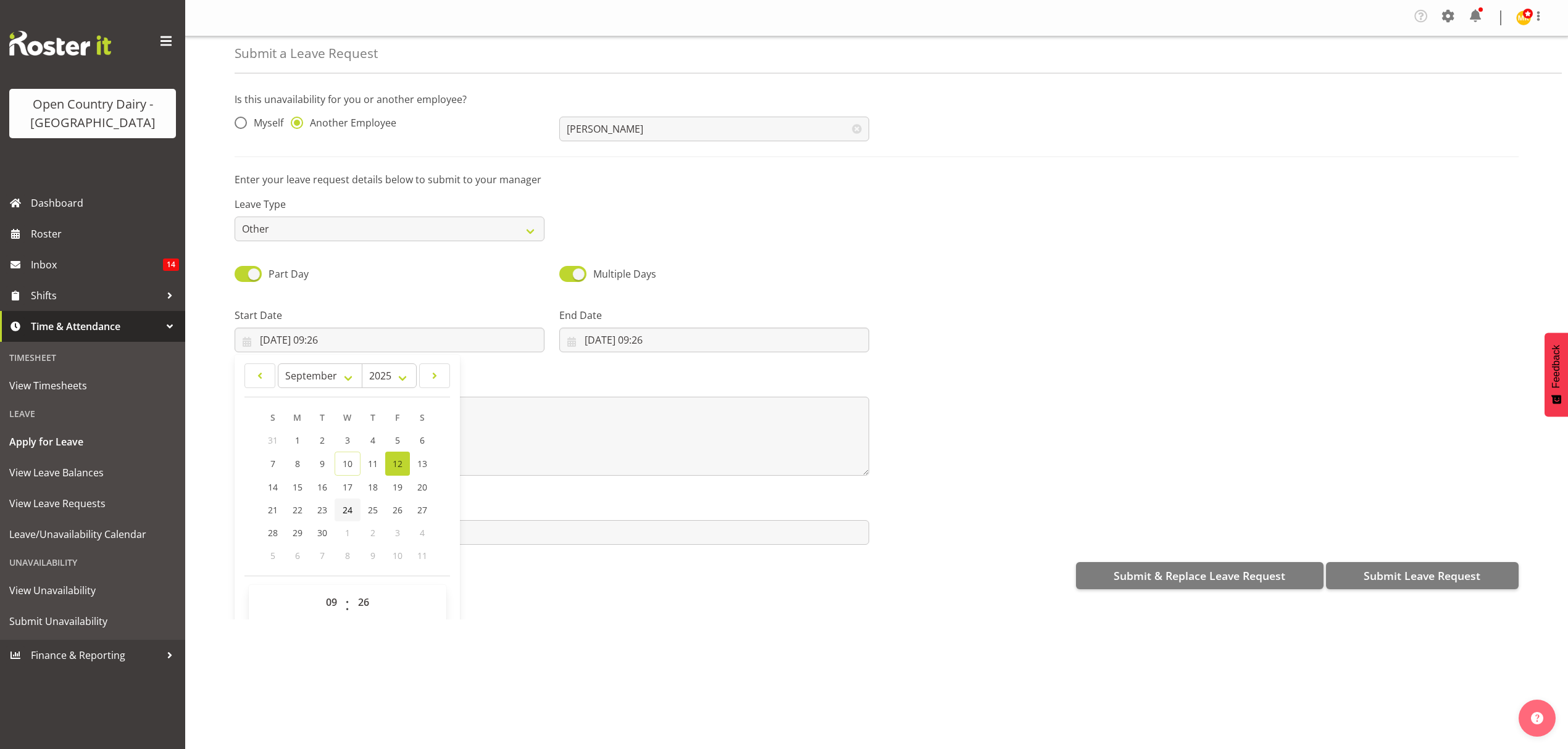
scroll to position [36, 0]
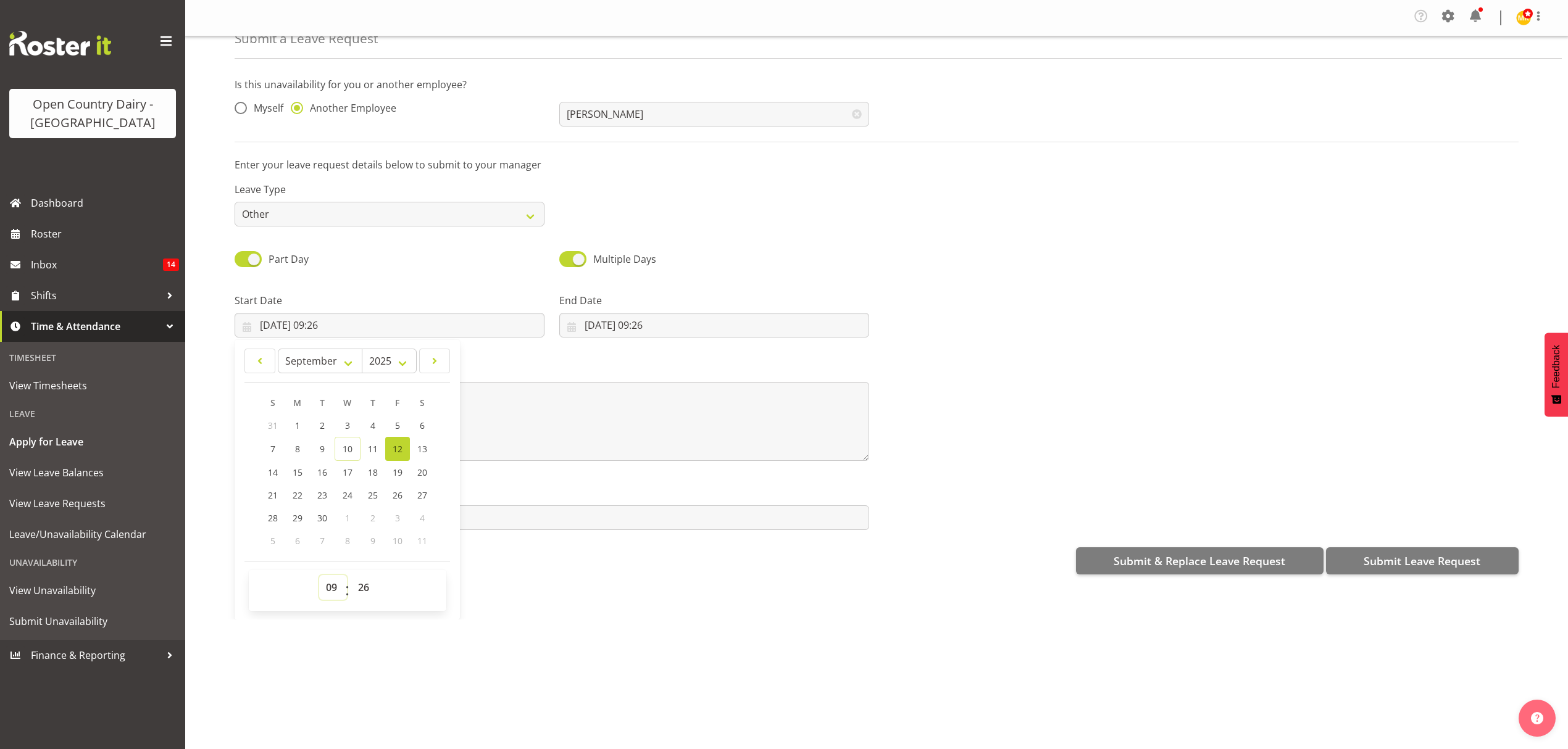
click at [339, 585] on select "00 01 02 03 04 05 06 07 08 09 10 11 12 13 14 15 16 17 18 19 20 21 22 23" at bounding box center [333, 587] width 28 height 24
select select "6"
click at [319, 577] on select "00 01 02 03 04 05 06 07 08 09 10 11 12 13 14 15 16 17 18 19 20 21 22 23" at bounding box center [333, 587] width 28 height 24
type input "[DATE] 06:26"
click at [368, 583] on select "00 01 02 03 04 05 06 07 08 09 10 11 12 13 14 15 16 17 18 19 20 21 22 23 24 25 2…" at bounding box center [366, 587] width 28 height 24
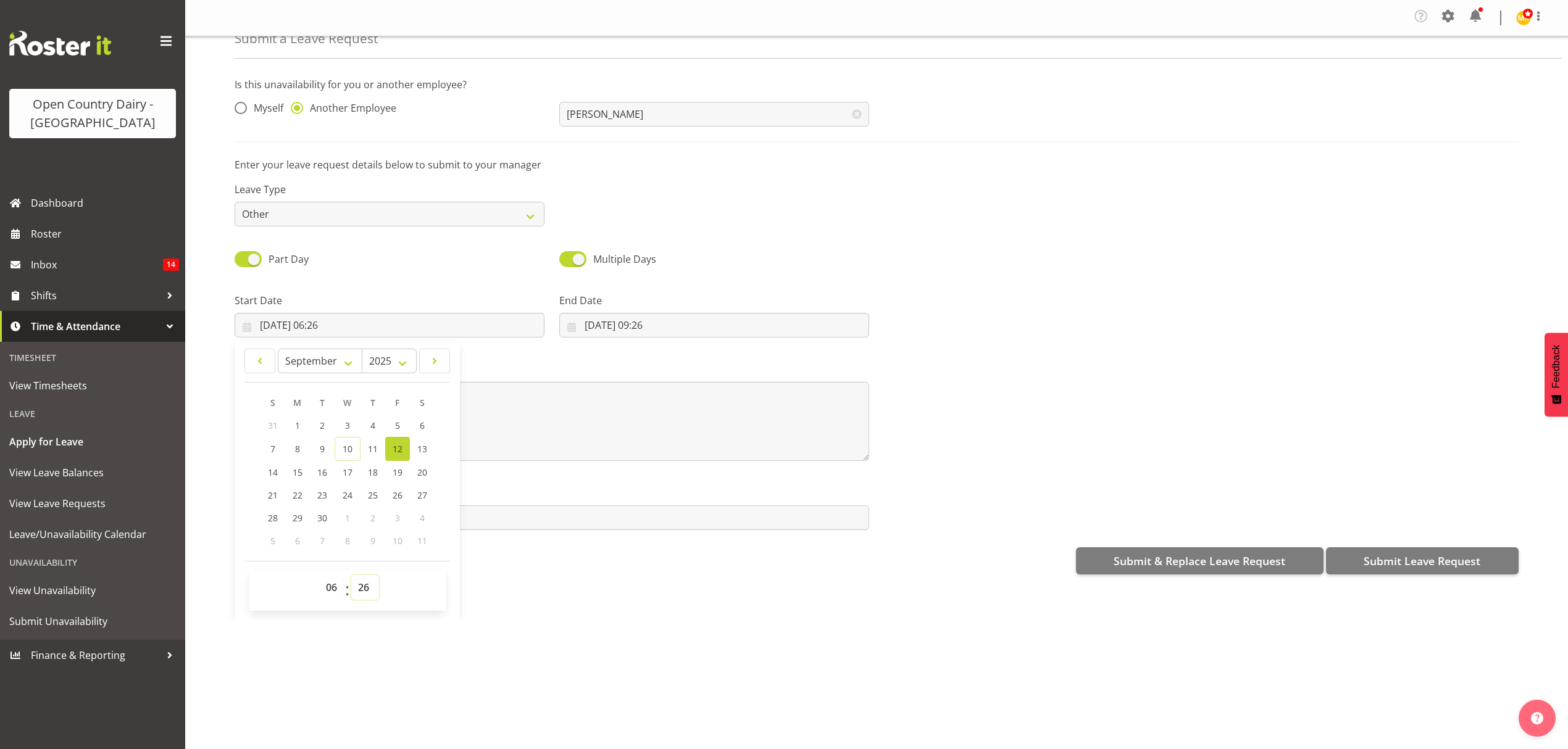
select select "45"
click at [352, 577] on select "00 01 02 03 04 05 06 07 08 09 10 11 12 13 14 15 16 17 18 19 20 21 22 23 24 25 2…" at bounding box center [366, 587] width 28 height 24
click at [361, 460] on link "11" at bounding box center [373, 449] width 24 height 24
click at [533, 348] on div "Message*" at bounding box center [552, 406] width 649 height 123
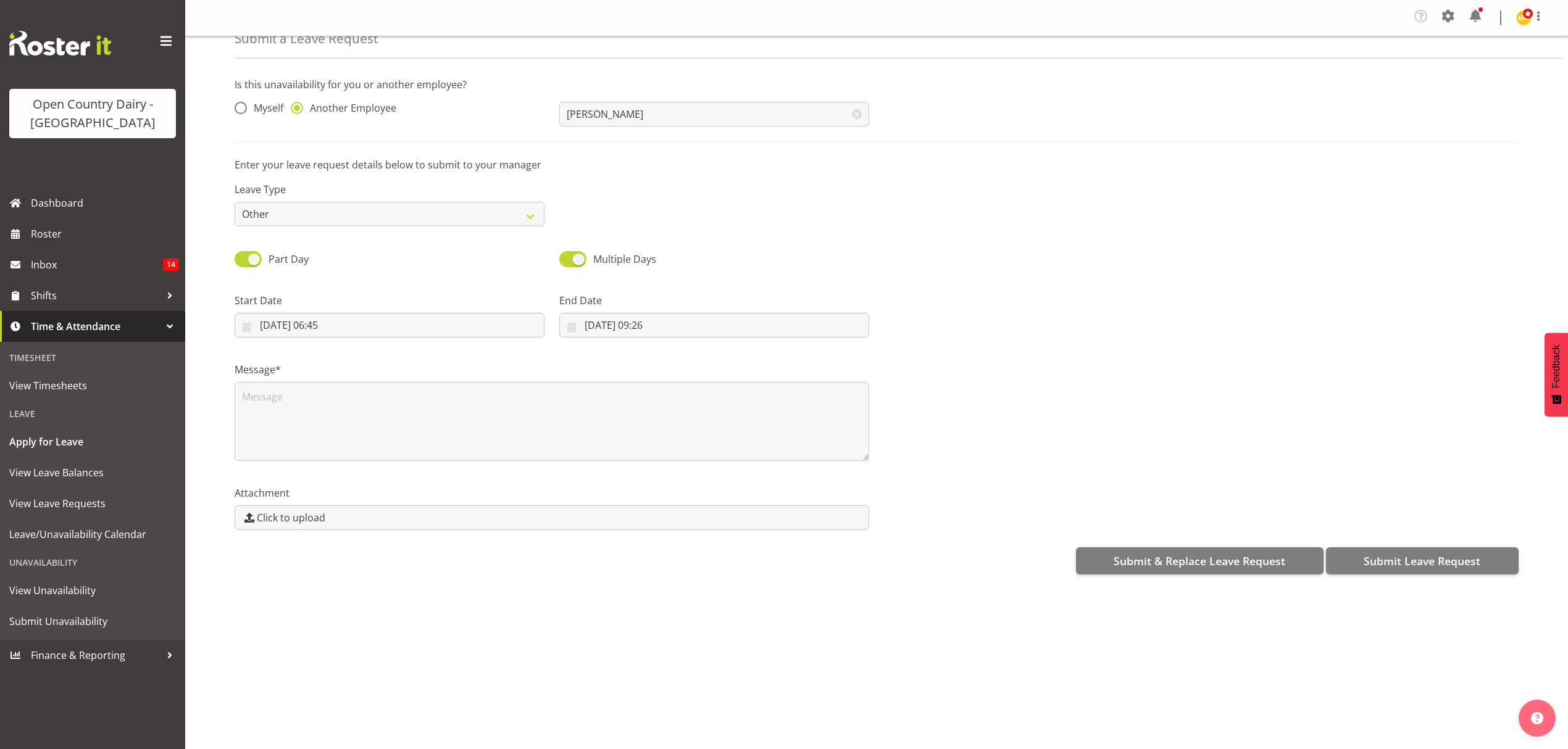
scroll to position [0, 0]
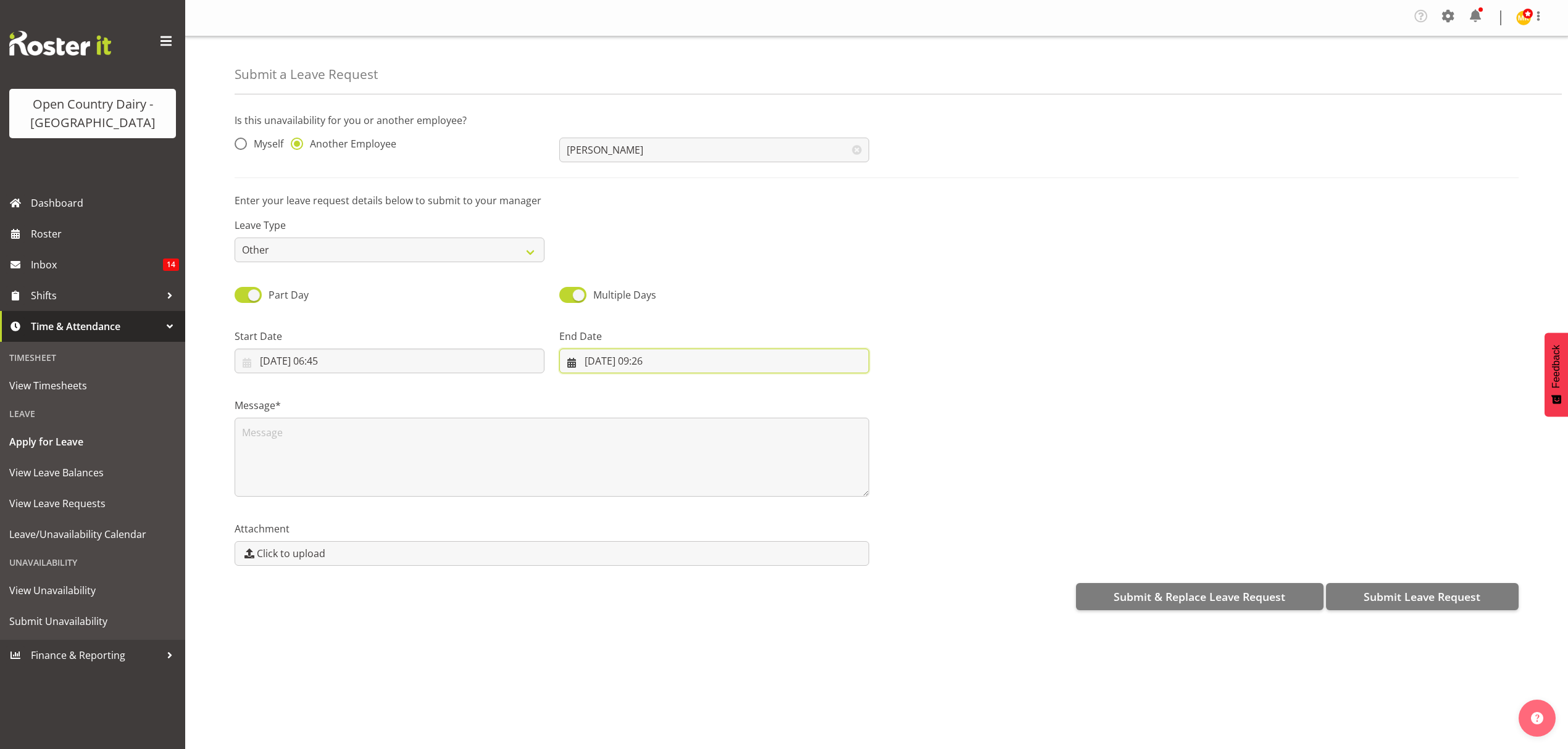
click at [617, 356] on input "[DATE] 09:26" at bounding box center [714, 361] width 310 height 24
click at [286, 361] on input "[DATE] 06:45" at bounding box center [389, 361] width 310 height 24
click at [395, 479] on span "12" at bounding box center [397, 484] width 10 height 11
type input "[DATE] 06:45"
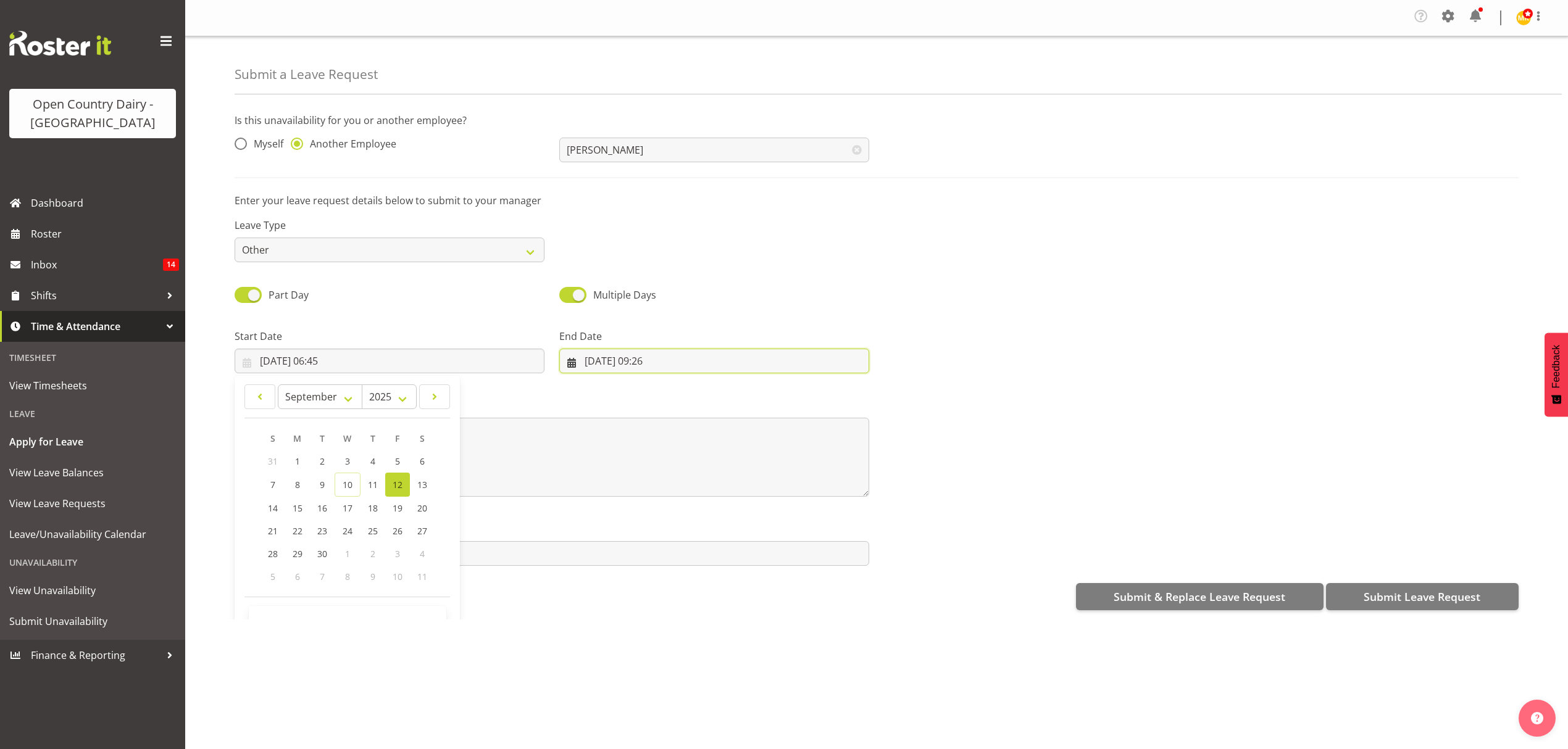
click at [589, 355] on input "[DATE] 09:26" at bounding box center [714, 361] width 310 height 24
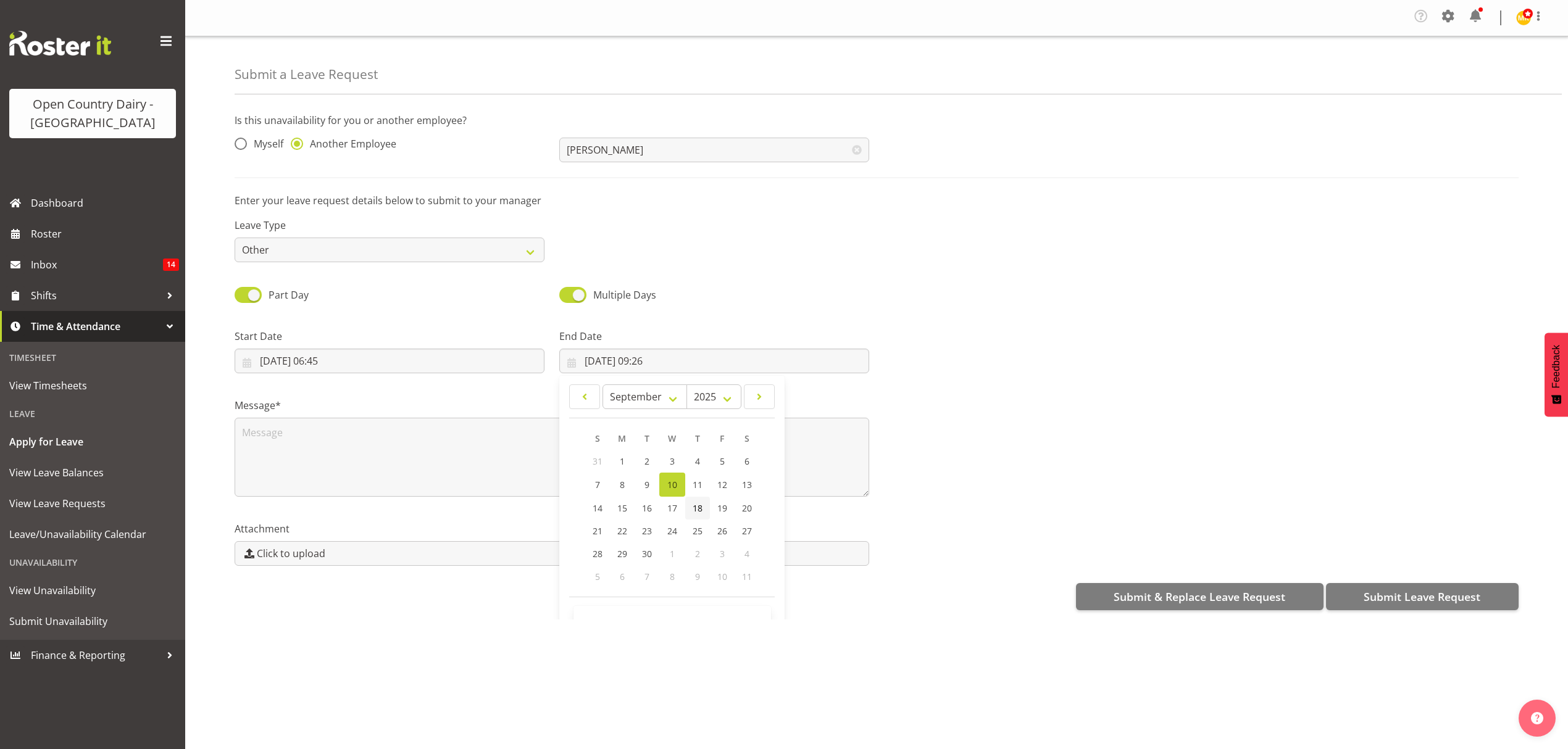
click at [697, 506] on span "18" at bounding box center [697, 507] width 10 height 11
type input "[DATE] 09:26"
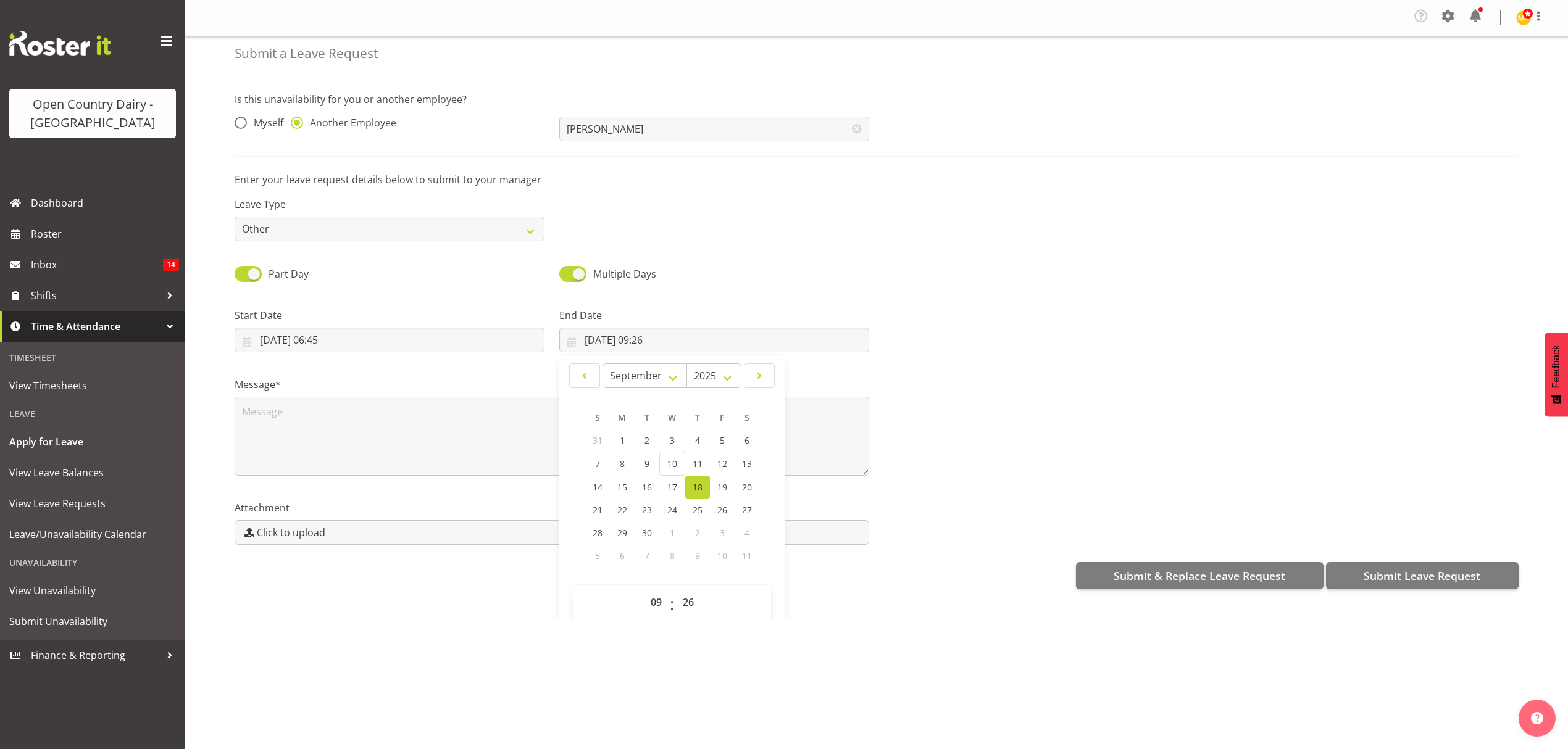
scroll to position [36, 0]
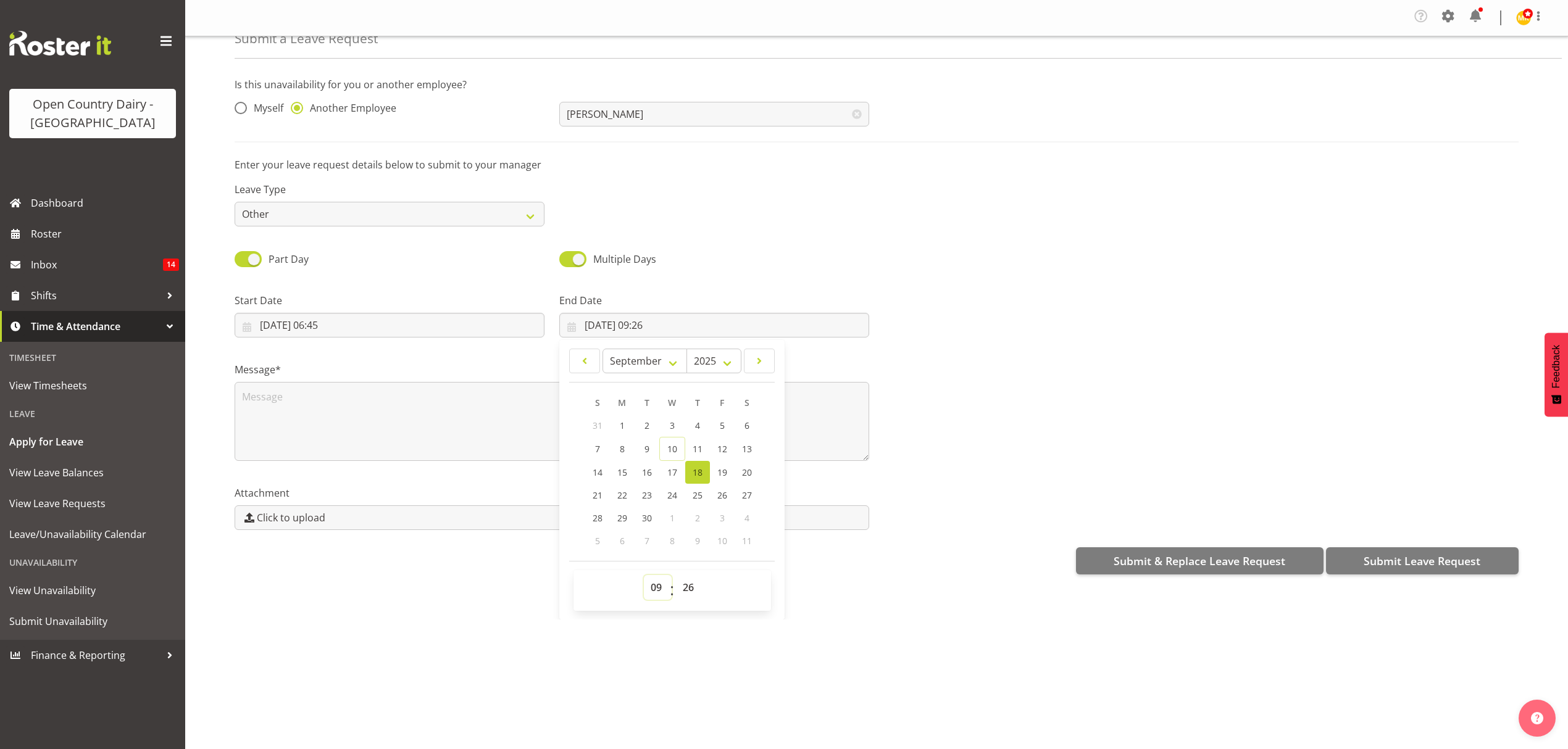
click at [660, 599] on select "00 01 02 03 04 05 06 07 08 09 10 11 12 13 14 15 16 17 18 19 20 21 22 23" at bounding box center [658, 587] width 28 height 24
select select "4"
click at [644, 577] on select "00 01 02 03 04 05 06 07 08 09 10 11 12 13 14 15 16 17 18 19 20 21 22 23" at bounding box center [658, 587] width 28 height 24
type input "[DATE] 04:26"
click at [683, 587] on select "00 01 02 03 04 05 06 07 08 09 10 11 12 13 14 15 16 17 18 19 20 21 22 23 24 25 2…" at bounding box center [690, 587] width 28 height 24
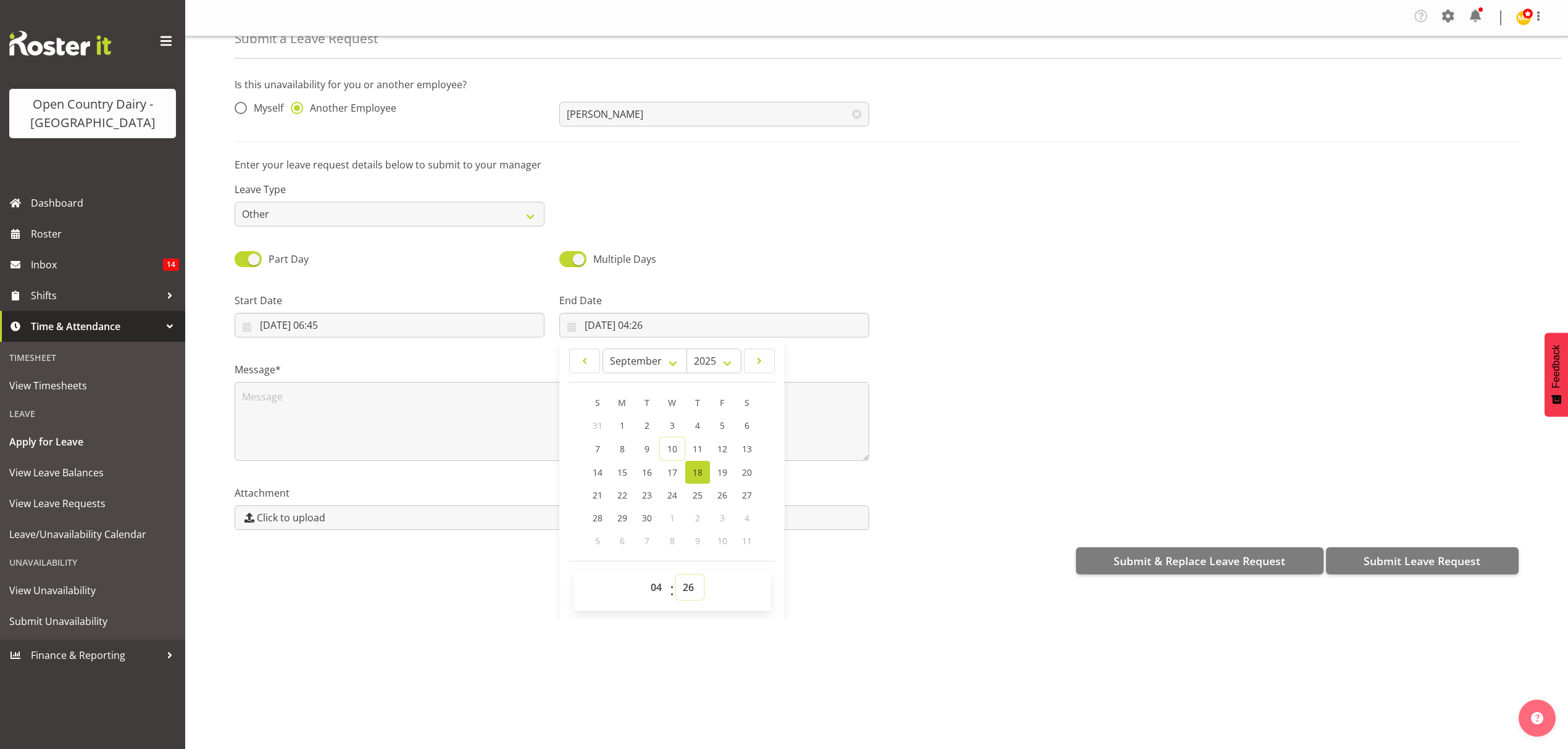
select select "0"
click at [676, 577] on select "00 01 02 03 04 05 06 07 08 09 10 11 12 13 14 15 16 17 18 19 20 21 22 23 24 25 2…" at bounding box center [690, 587] width 28 height 24
type input "[DATE] 04:00"
click at [686, 170] on div "Leave Type Annual Sick Leave Without Pay Bereavement Domestic Violence Parental…" at bounding box center [876, 198] width 1299 height 69
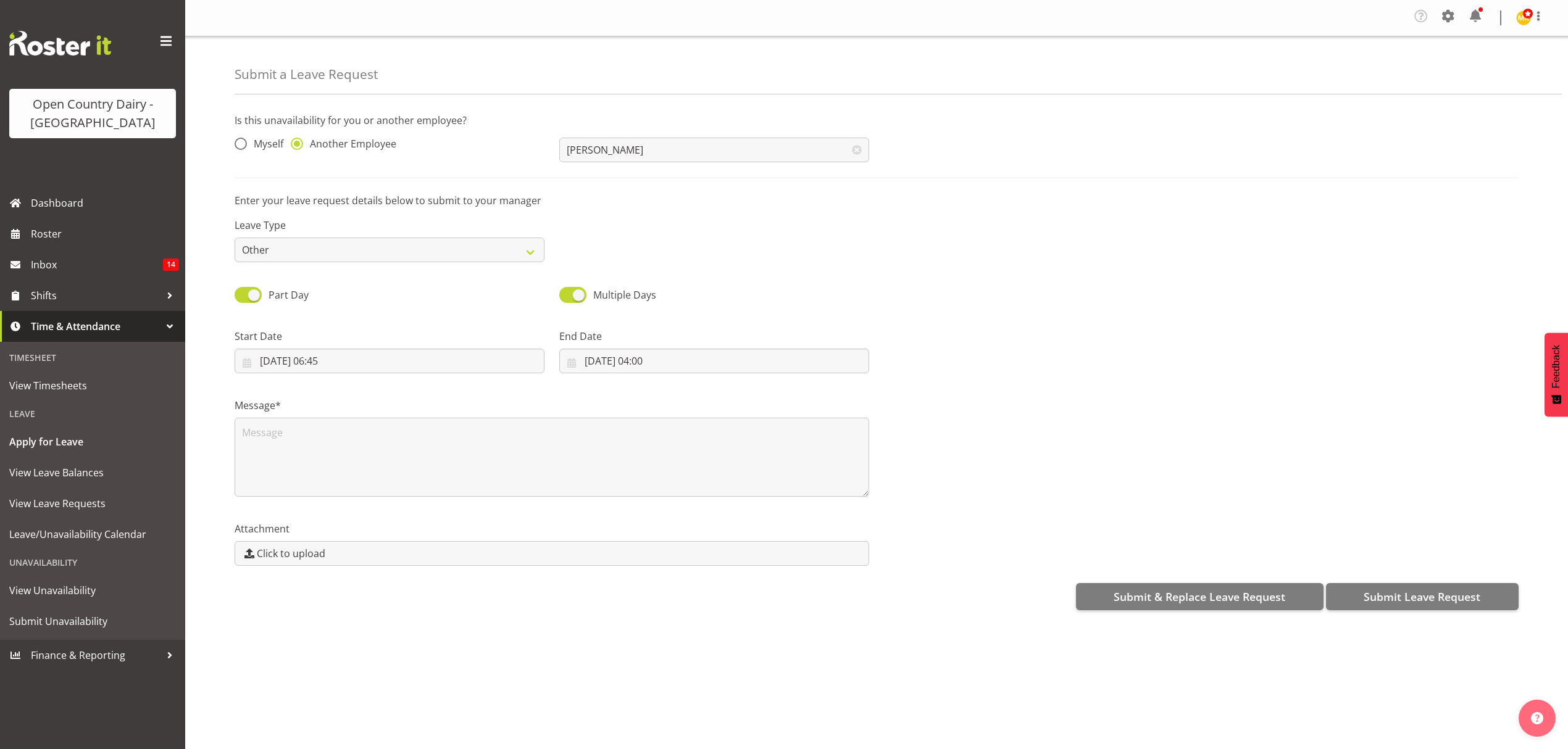
click at [803, 194] on p "Enter your leave request details below to submit to your manager" at bounding box center [876, 200] width 1284 height 15
click at [592, 468] on textarea at bounding box center [551, 457] width 634 height 79
type textarea "as per [PERSON_NAME]"
click at [1416, 593] on span "Submit Leave Request" at bounding box center [1421, 596] width 116 height 16
